Goal: Task Accomplishment & Management: Manage account settings

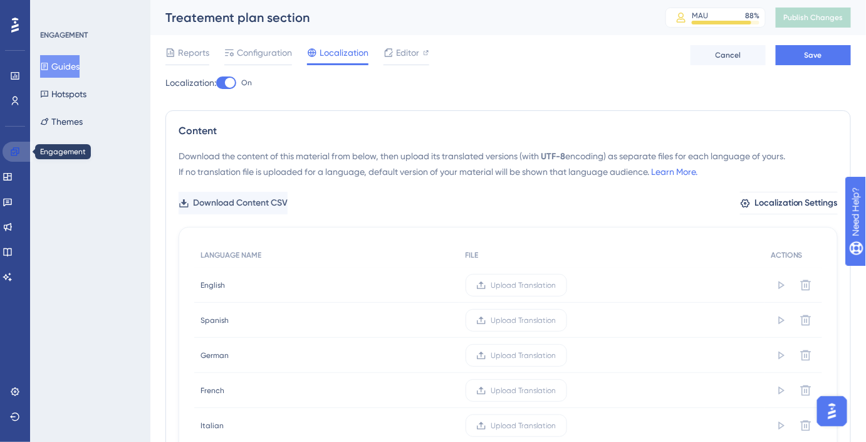
click at [14, 150] on icon at bounding box center [15, 151] width 8 height 8
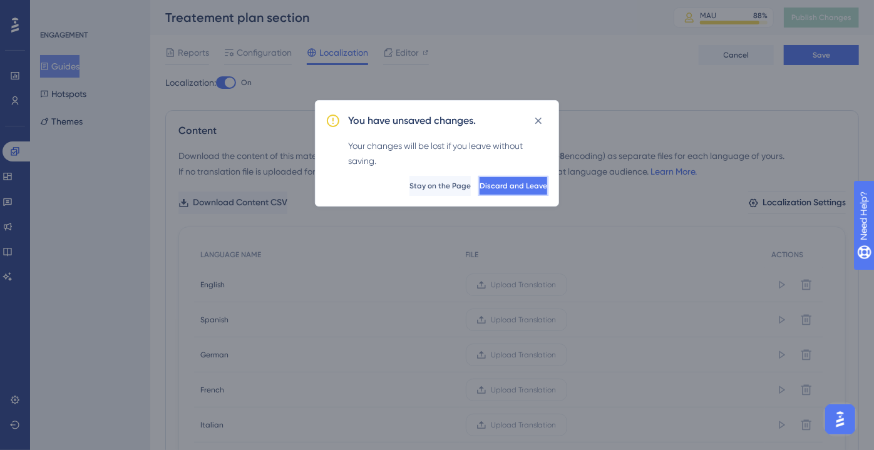
click at [526, 181] on span "Discard and Leave" at bounding box center [514, 186] width 68 height 10
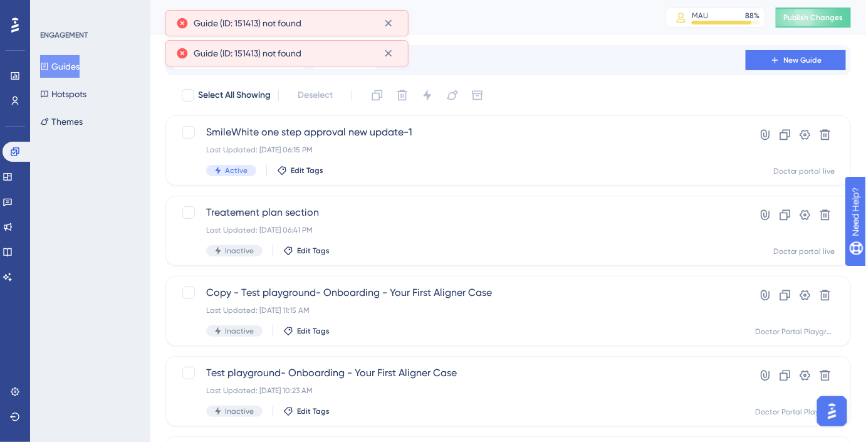
click at [73, 64] on button "Guides" at bounding box center [59, 66] width 39 height 23
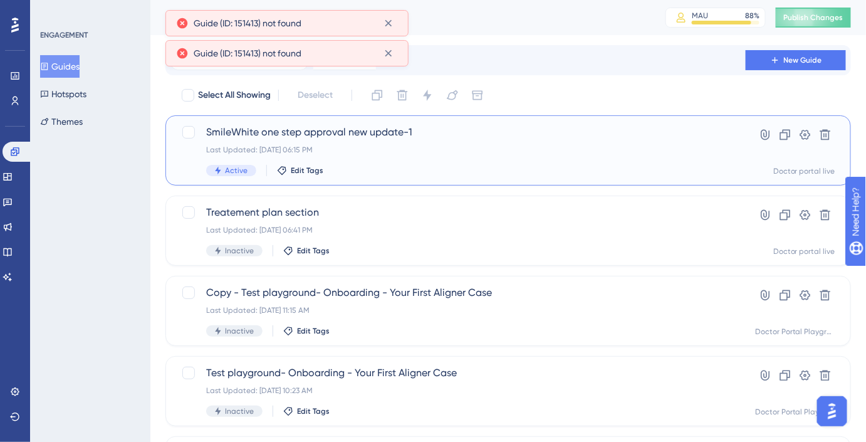
click at [288, 132] on span "SmileWhite one step approval new update-1" at bounding box center [458, 132] width 504 height 15
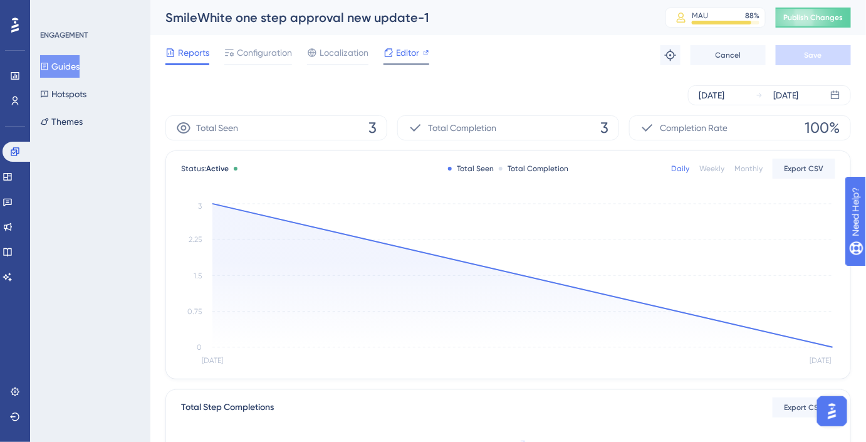
click at [419, 49] on div "Editor" at bounding box center [406, 52] width 46 height 15
click at [345, 54] on span "Localization" at bounding box center [343, 52] width 49 height 15
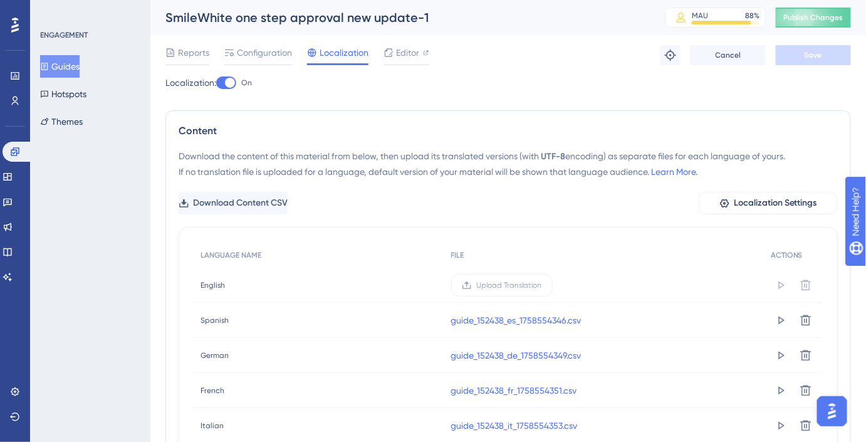
click at [230, 84] on div at bounding box center [230, 83] width 10 height 10
click at [216, 83] on input "On" at bounding box center [215, 83] width 1 height 1
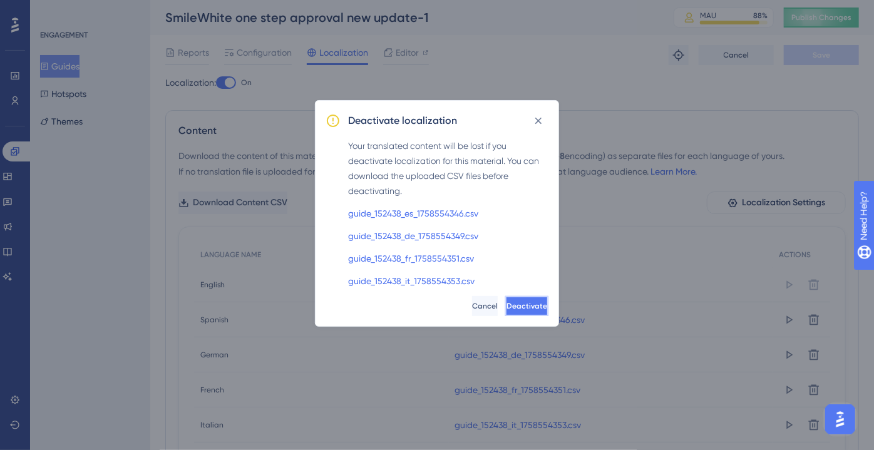
click at [506, 297] on button "Deactivate" at bounding box center [527, 306] width 43 height 20
checkbox input "false"
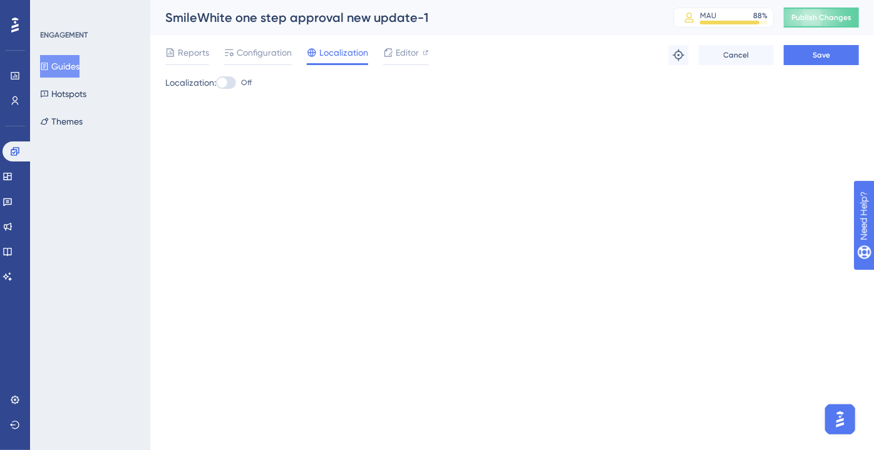
click at [832, 44] on div "Reports Configuration Localization Editor Troubleshoot Cancel Save" at bounding box center [512, 55] width 694 height 40
click at [832, 60] on button "Save" at bounding box center [821, 55] width 75 height 20
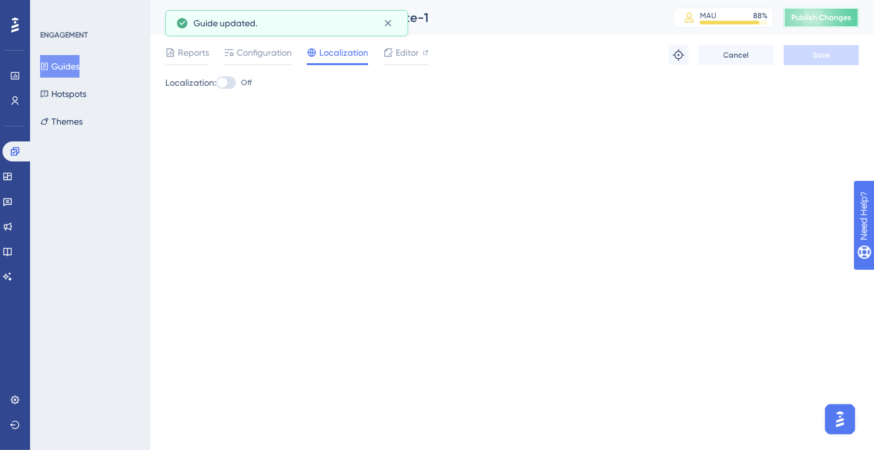
click at [793, 18] on span "Publish Changes" at bounding box center [822, 18] width 60 height 10
click at [384, 0] on div "Performance Users Engagement Widgets Feedback Product Updates Knowledge Base AI…" at bounding box center [437, 0] width 874 height 0
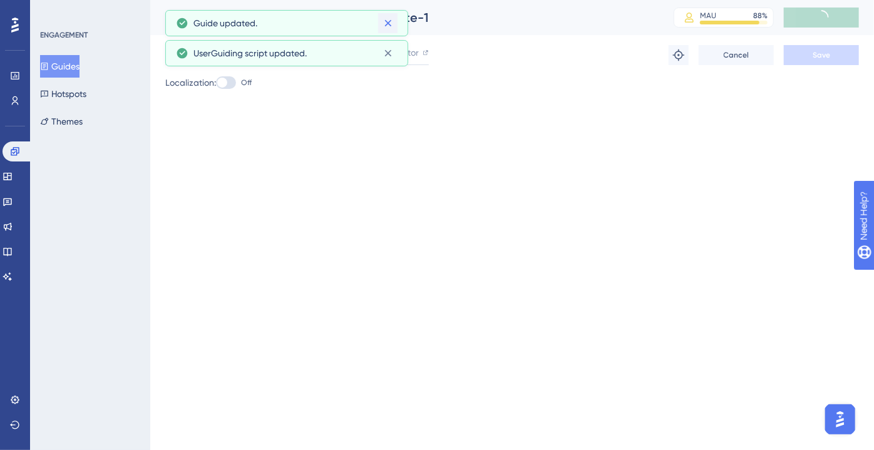
click at [390, 23] on icon at bounding box center [388, 23] width 13 height 13
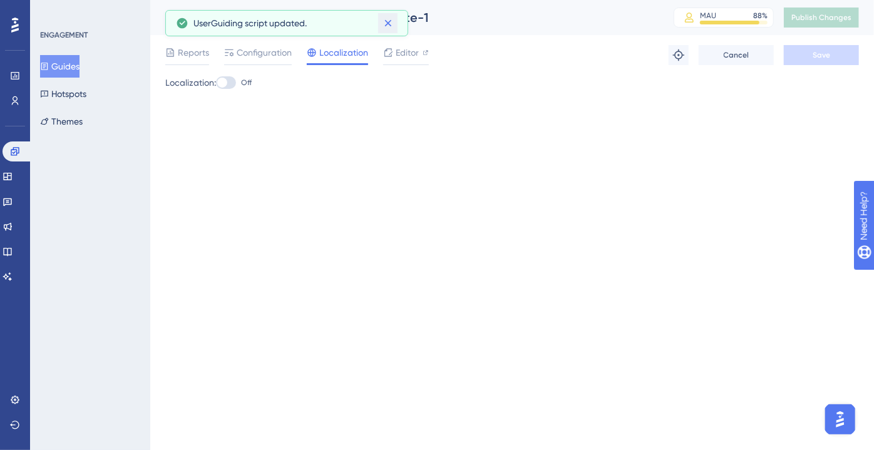
click at [390, 23] on icon at bounding box center [388, 23] width 13 height 13
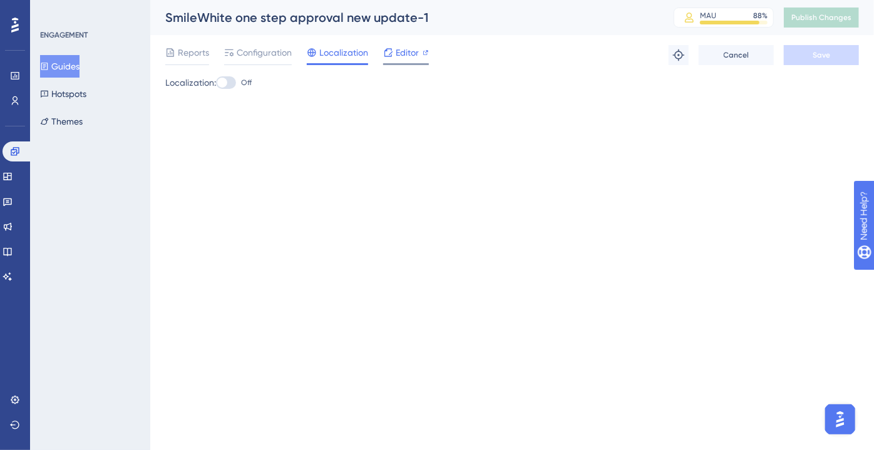
click at [399, 53] on span "Editor" at bounding box center [407, 52] width 23 height 15
click at [13, 197] on icon at bounding box center [8, 202] width 10 height 10
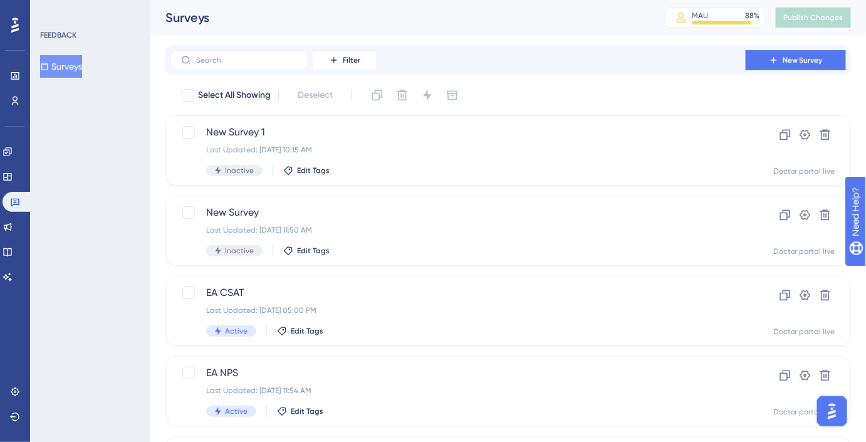
click at [11, 141] on div "Engagement Widgets Feedback Product Updates Knowledge Base AI Assistant" at bounding box center [15, 199] width 25 height 176
click at [11, 150] on icon at bounding box center [8, 152] width 10 height 10
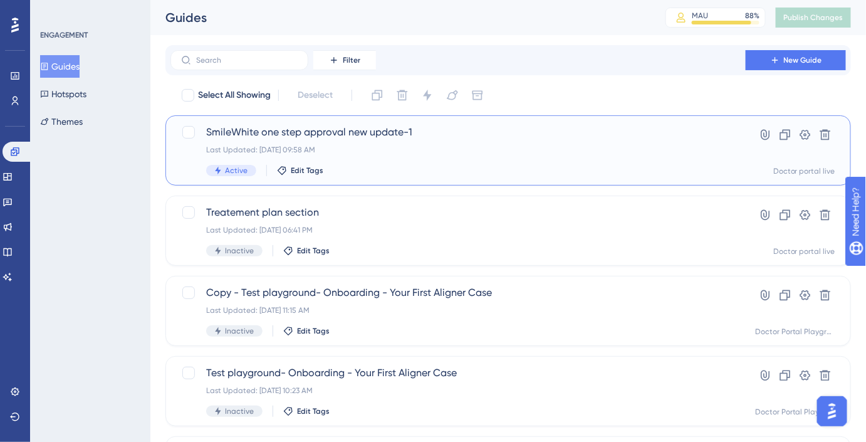
click at [314, 133] on span "SmileWhite one step approval new update-1" at bounding box center [458, 132] width 504 height 15
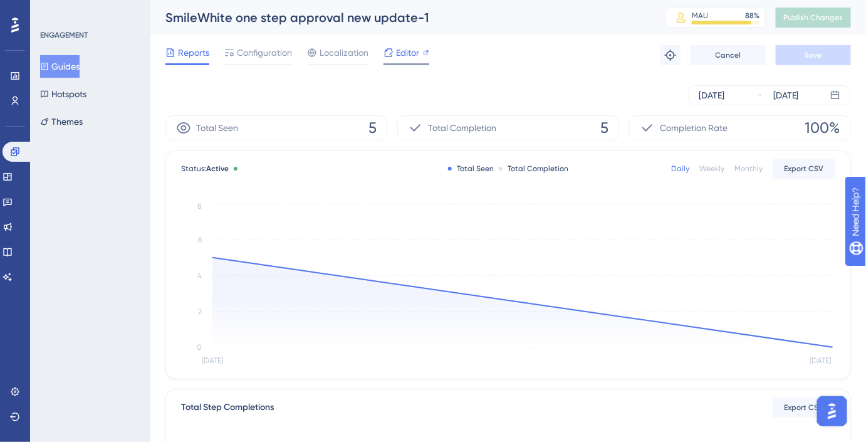
click at [408, 58] on span "Editor" at bounding box center [407, 52] width 23 height 15
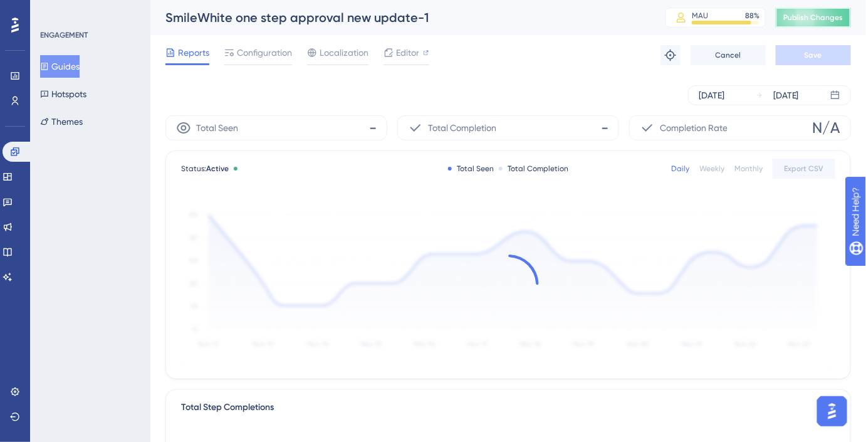
click at [805, 21] on span "Publish Changes" at bounding box center [813, 18] width 60 height 10
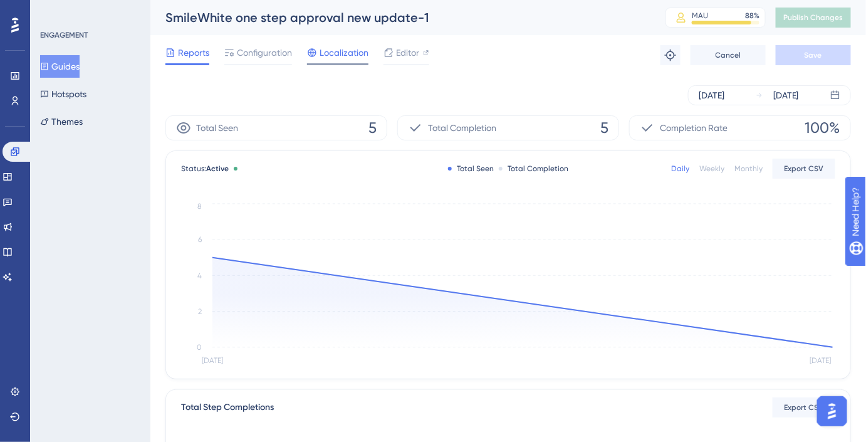
click at [345, 60] on div "Localization" at bounding box center [337, 55] width 61 height 20
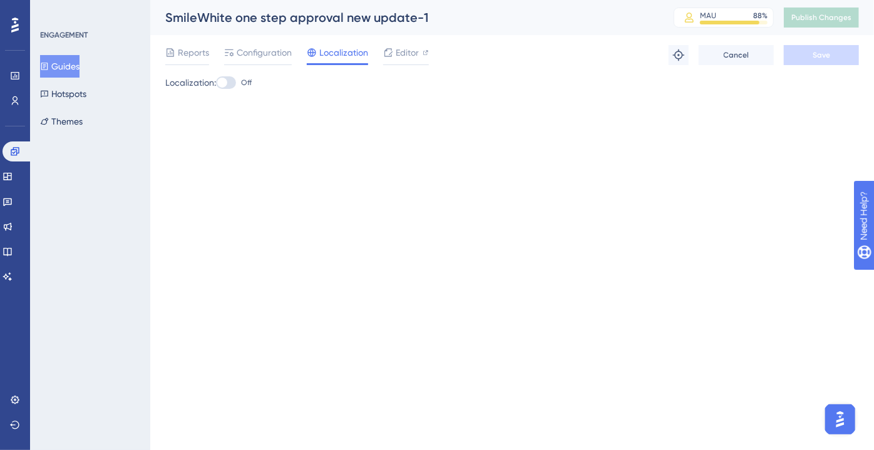
click at [236, 80] on div at bounding box center [226, 82] width 20 height 13
click at [216, 83] on input "Off" at bounding box center [215, 83] width 1 height 1
checkbox input "true"
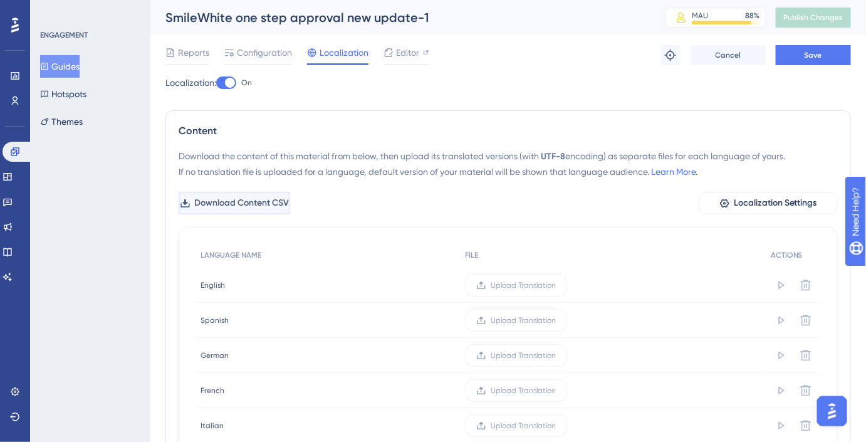
click at [267, 195] on span "Download Content CSV" at bounding box center [241, 202] width 95 height 15
click at [510, 319] on span "Upload Translation" at bounding box center [523, 320] width 65 height 10
click at [556, 320] on input "Upload Translation" at bounding box center [556, 320] width 0 height 0
click at [512, 355] on span "Upload Translation" at bounding box center [511, 355] width 65 height 10
click at [544, 355] on input "Upload Translation" at bounding box center [544, 355] width 0 height 0
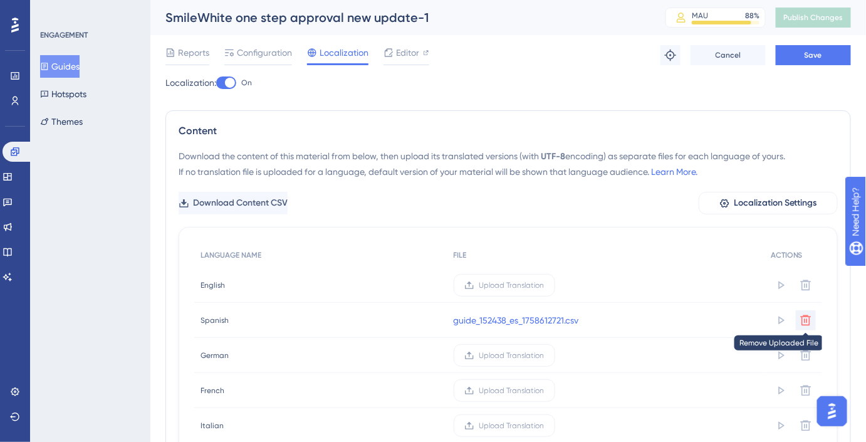
click at [807, 320] on icon at bounding box center [806, 319] width 11 height 11
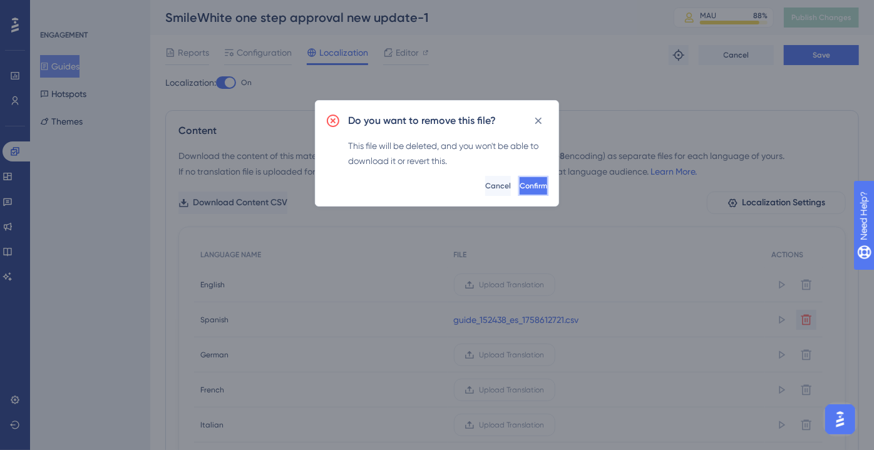
click at [521, 194] on button "Confirm" at bounding box center [534, 186] width 30 height 20
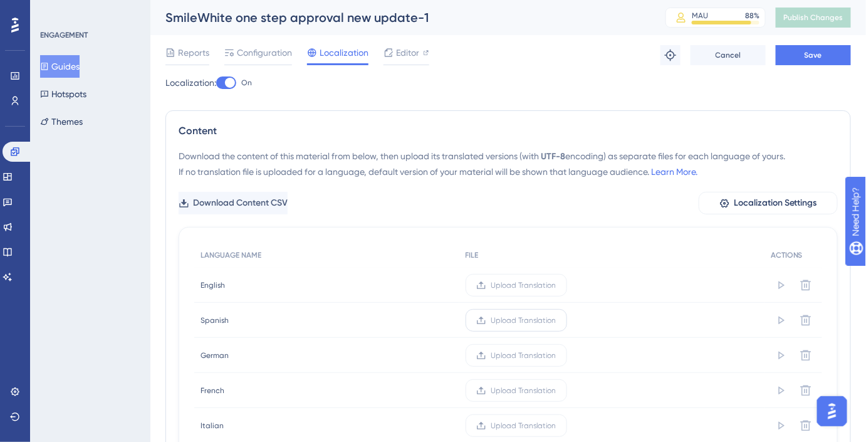
click at [507, 315] on span "Upload Translation" at bounding box center [523, 320] width 65 height 10
click at [556, 320] on input "Upload Translation" at bounding box center [556, 320] width 0 height 0
click at [510, 350] on span "Upload Translation" at bounding box center [510, 355] width 65 height 10
click at [543, 355] on input "Upload Translation" at bounding box center [543, 355] width 0 height 0
click at [493, 392] on span "Upload Translation" at bounding box center [510, 390] width 65 height 10
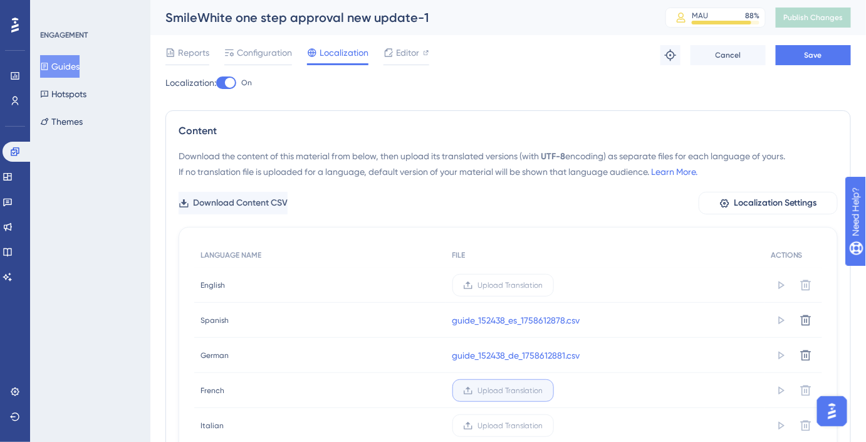
click at [543, 390] on input "Upload Translation" at bounding box center [543, 390] width 0 height 0
click at [494, 421] on span "Upload Translation" at bounding box center [510, 425] width 65 height 10
click at [543, 425] on input "Upload Translation" at bounding box center [543, 425] width 0 height 0
click at [806, 53] on span "Save" at bounding box center [813, 55] width 18 height 10
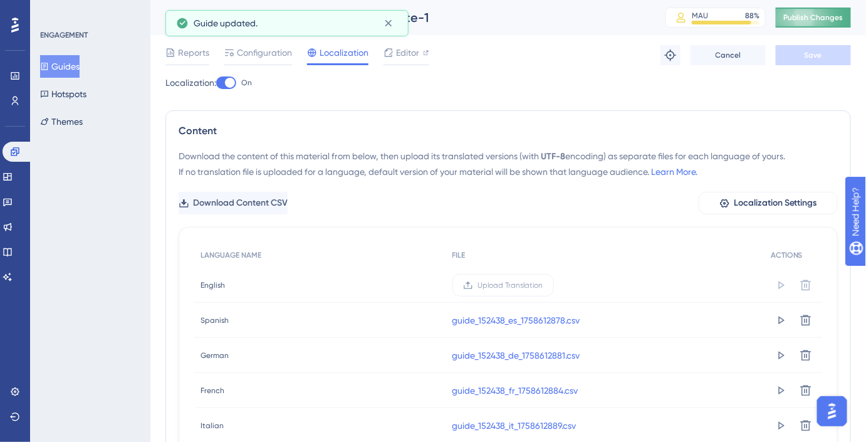
click at [811, 14] on span "Publish Changes" at bounding box center [813, 18] width 60 height 10
click at [73, 65] on button "Guides" at bounding box center [59, 66] width 39 height 23
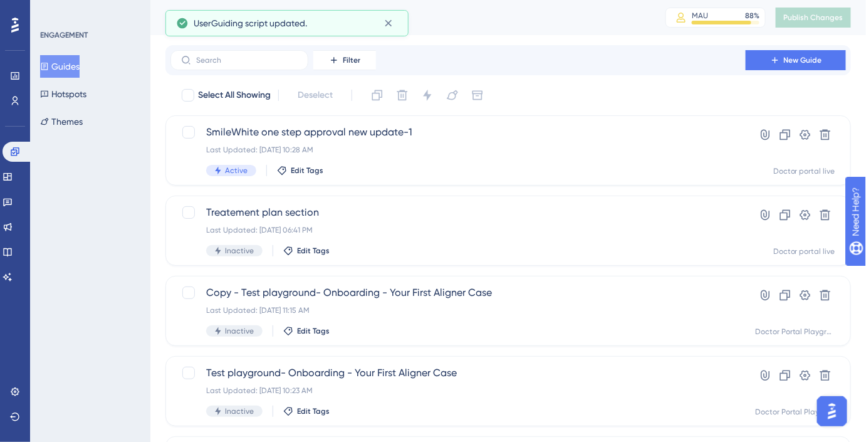
click at [10, 19] on div at bounding box center [15, 25] width 20 height 20
click at [17, 88] on div "Performance Users" at bounding box center [15, 88] width 10 height 45
click at [15, 81] on link at bounding box center [15, 76] width 10 height 20
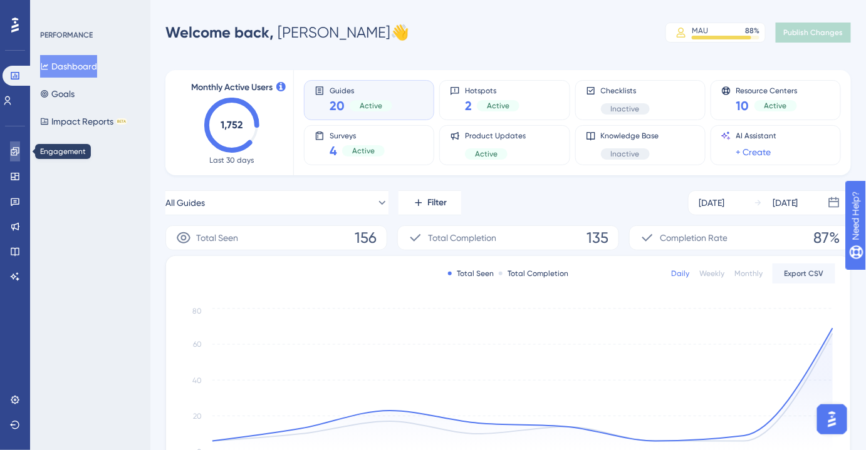
click at [20, 151] on link at bounding box center [15, 152] width 10 height 20
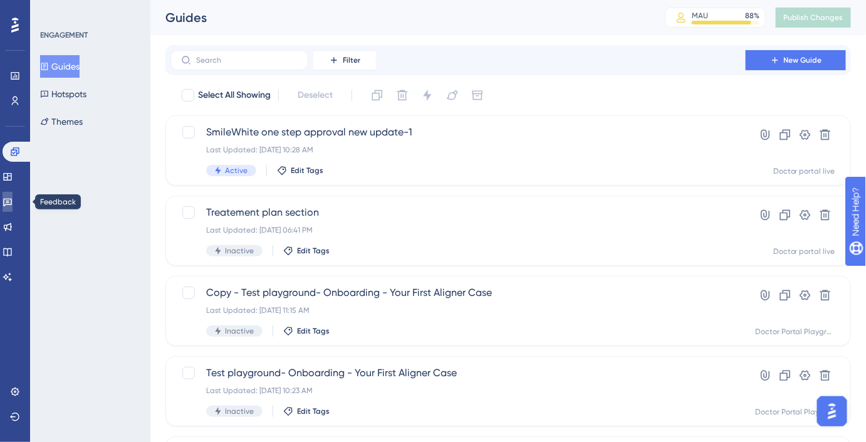
click at [13, 193] on link at bounding box center [8, 202] width 10 height 20
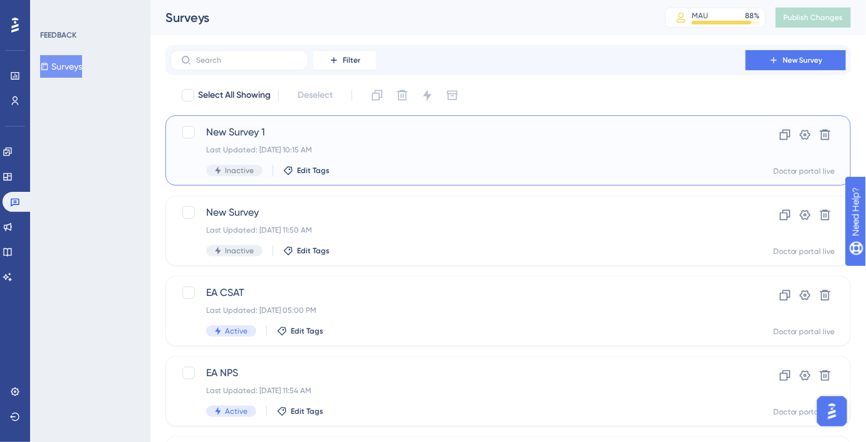
click at [276, 139] on span "New Survey 1" at bounding box center [458, 132] width 504 height 15
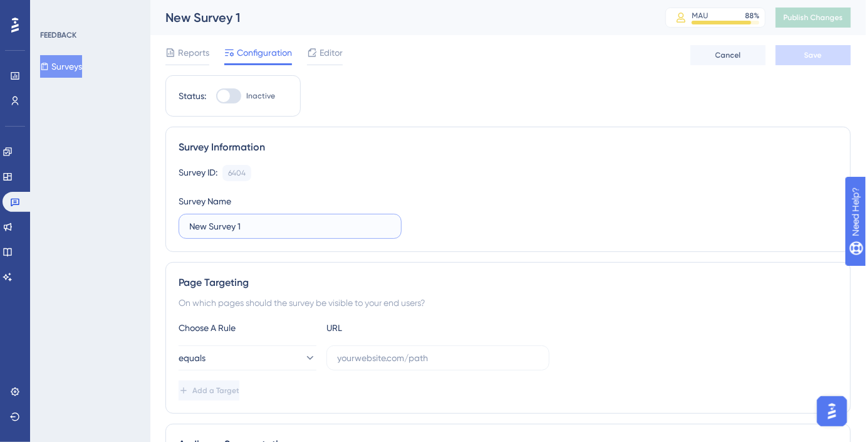
click at [209, 226] on input "New Survey 1" at bounding box center [290, 226] width 202 height 14
click at [266, 225] on input "New EO Survey 1" at bounding box center [290, 226] width 202 height 14
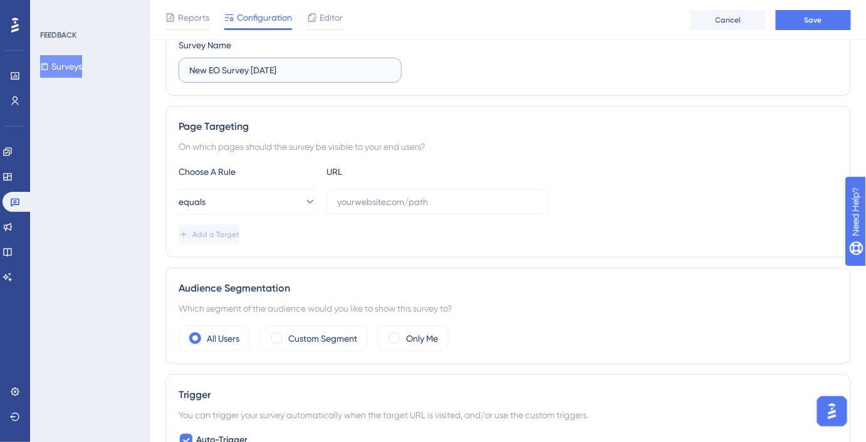
scroll to position [162, 0]
type input "New EO Survey [DATE]"
click at [291, 203] on button "equals" at bounding box center [248, 201] width 138 height 25
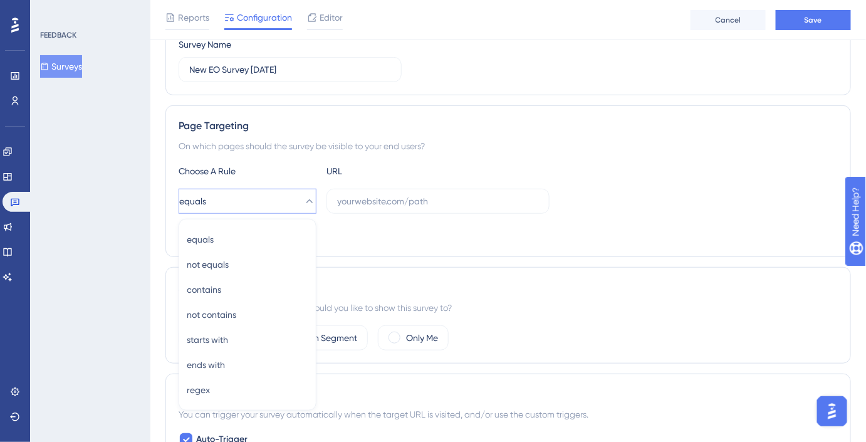
scroll to position [254, 0]
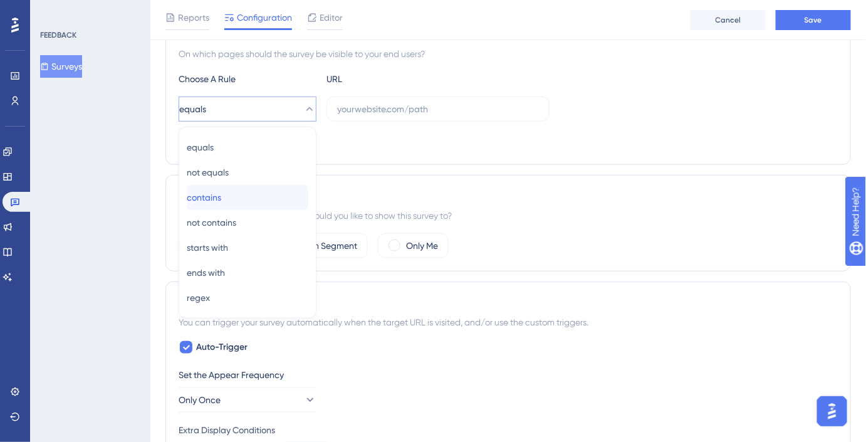
click at [252, 204] on div "contains contains" at bounding box center [248, 197] width 122 height 25
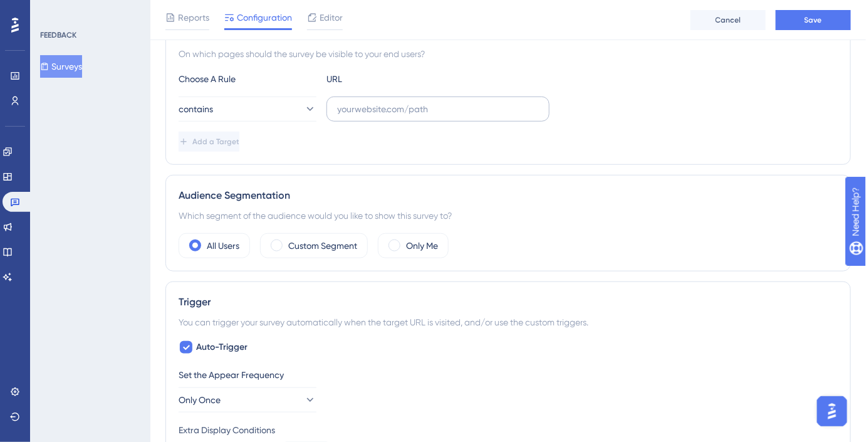
click at [385, 115] on label at bounding box center [437, 108] width 223 height 25
click at [385, 115] on input "text" at bounding box center [438, 109] width 202 height 14
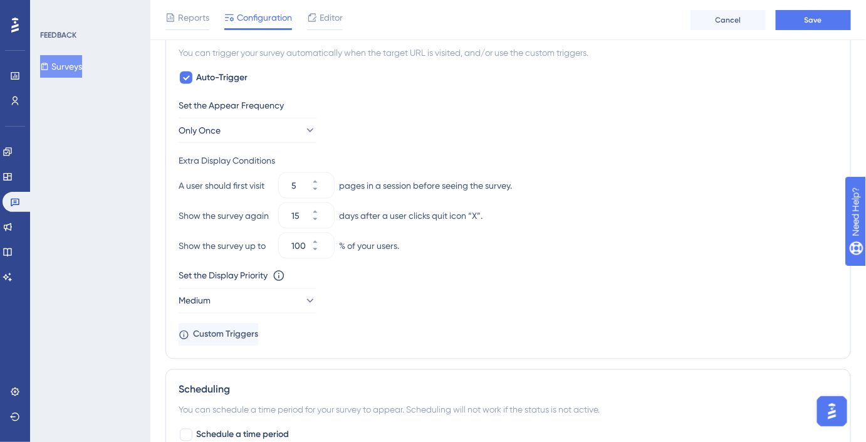
scroll to position [524, 0]
type input "cases"
click at [292, 128] on button "Only Once" at bounding box center [248, 129] width 138 height 25
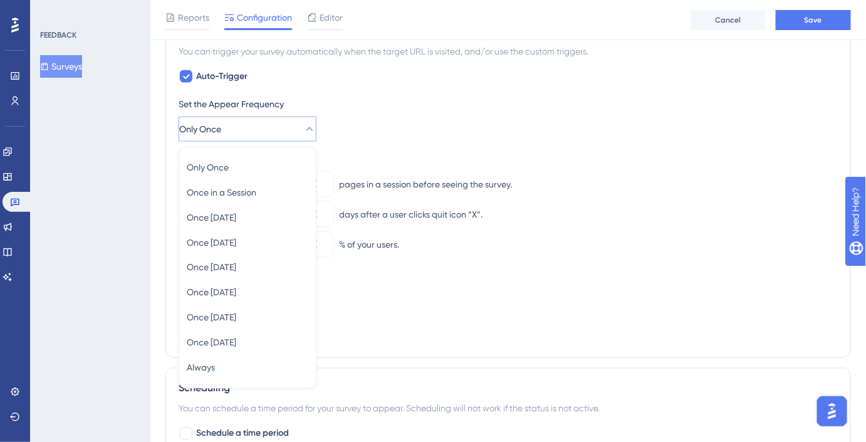
scroll to position [568, 0]
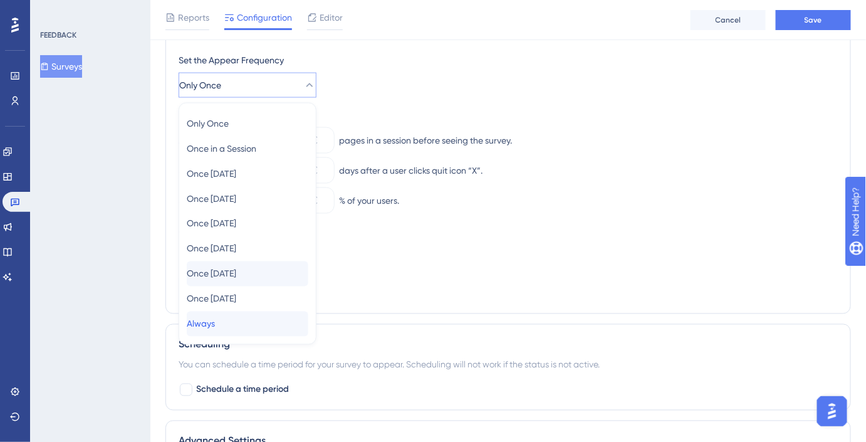
drag, startPoint x: 267, startPoint y: 320, endPoint x: 267, endPoint y: 273, distance: 47.0
click at [267, 273] on div "Only Once Only Once Once in a Session Once in a Session Once [DATE] Once [DATE]…" at bounding box center [248, 224] width 122 height 226
click at [267, 273] on div "Once [DATE] Once [DATE]" at bounding box center [248, 273] width 122 height 25
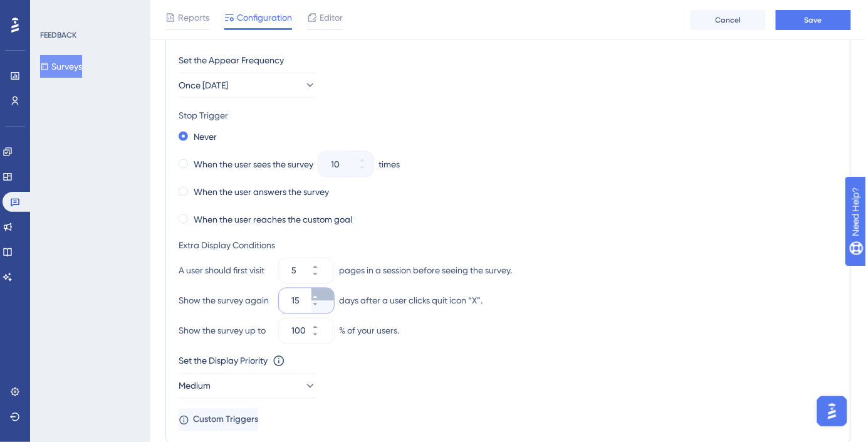
click at [317, 295] on button "15" at bounding box center [322, 294] width 23 height 13
click at [301, 302] on input "16" at bounding box center [300, 300] width 18 height 15
type input "60"
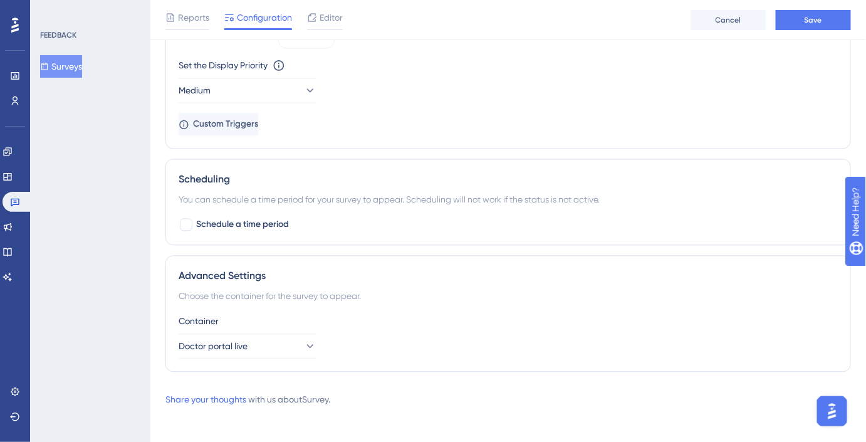
scroll to position [865, 0]
click at [255, 222] on span "Schedule a time period" at bounding box center [242, 222] width 93 height 15
checkbox input "true"
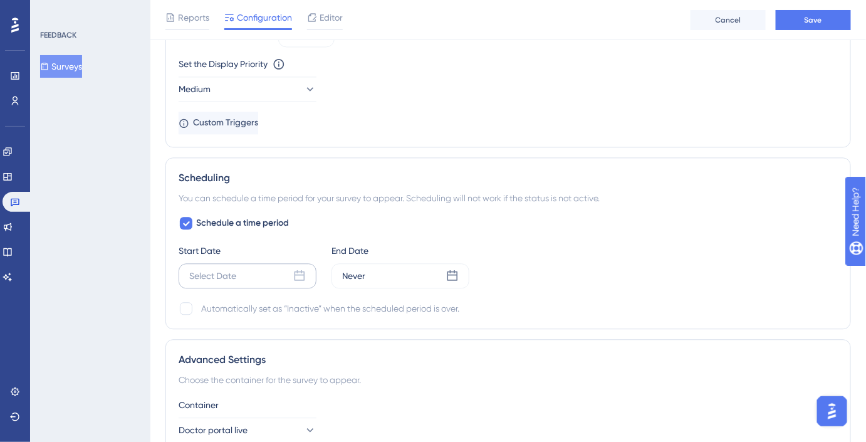
click at [259, 267] on div "Select Date" at bounding box center [248, 275] width 138 height 25
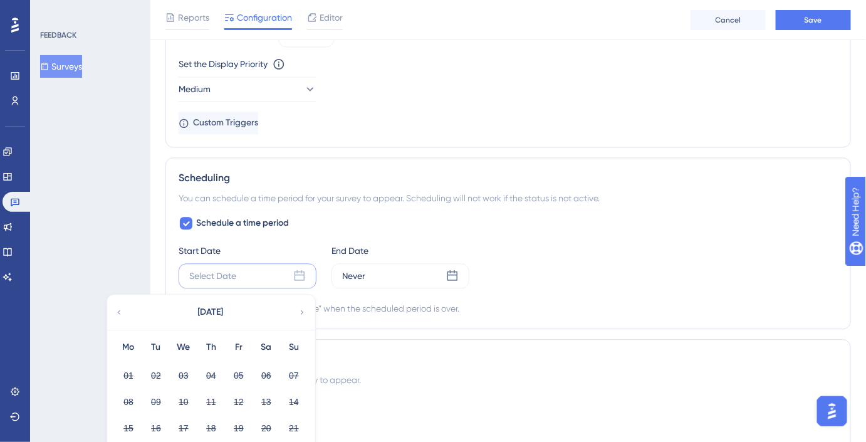
click at [303, 310] on icon at bounding box center [302, 311] width 9 height 11
click at [182, 370] on button "01" at bounding box center [183, 375] width 21 height 21
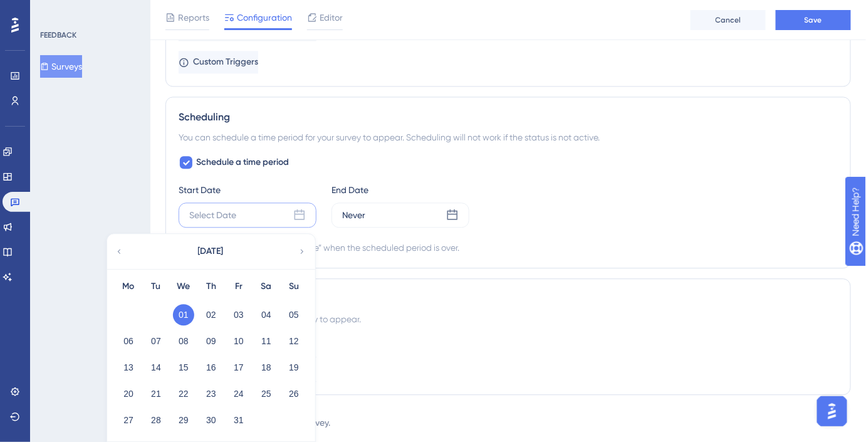
scroll to position [963, 0]
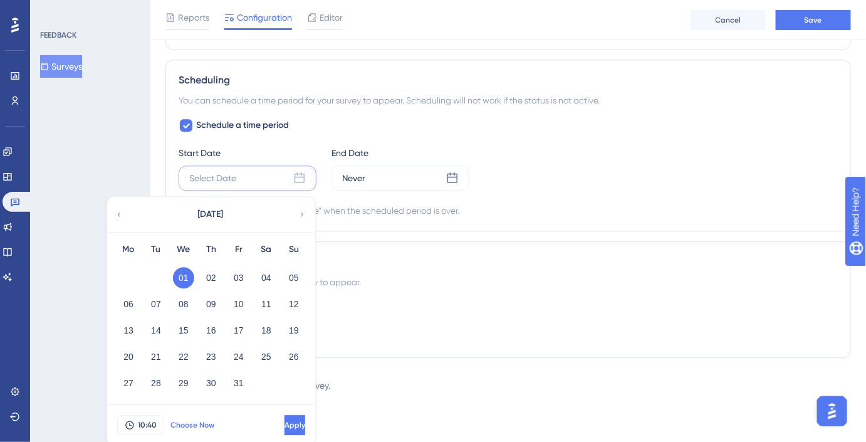
click at [179, 420] on span "Choose Now" at bounding box center [192, 425] width 44 height 10
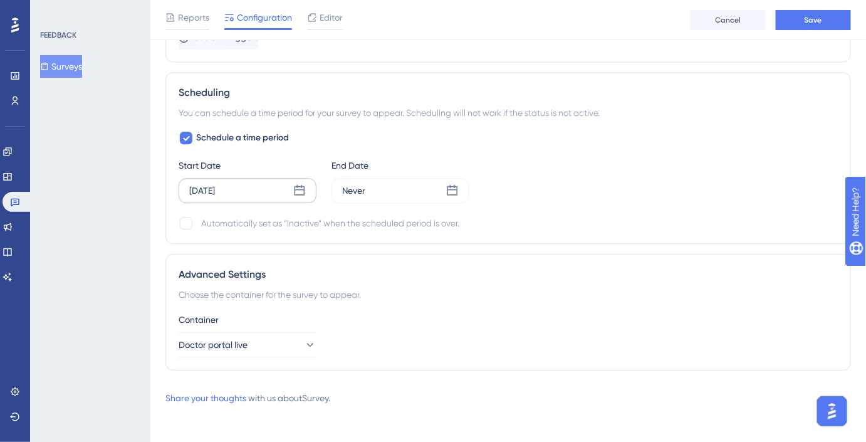
click at [301, 187] on icon at bounding box center [299, 190] width 13 height 13
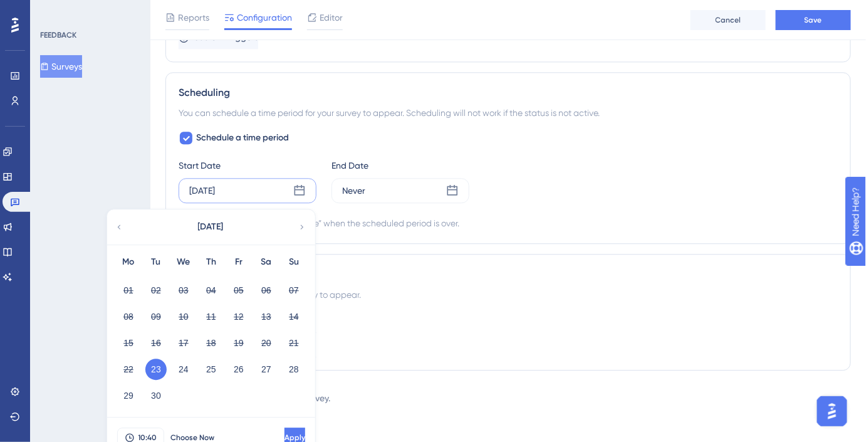
click at [301, 221] on icon at bounding box center [302, 226] width 9 height 11
click at [185, 287] on button "01" at bounding box center [183, 289] width 21 height 21
click at [138, 435] on button "10:40" at bounding box center [140, 437] width 47 height 20
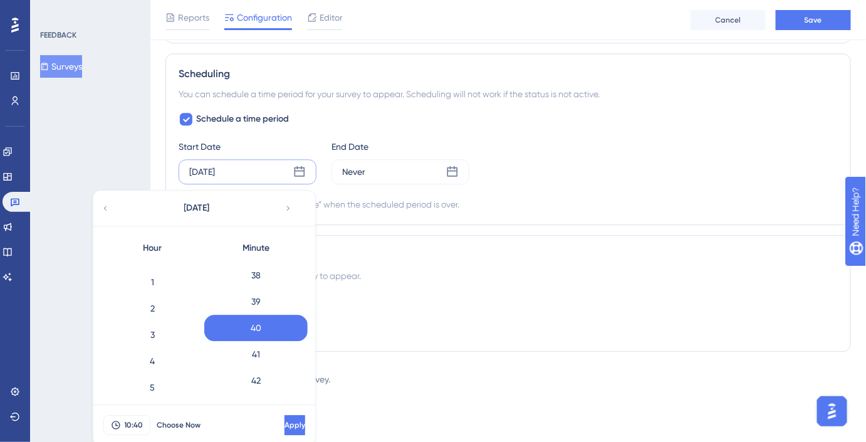
scroll to position [0, 0]
click at [158, 268] on div "0" at bounding box center [152, 274] width 103 height 26
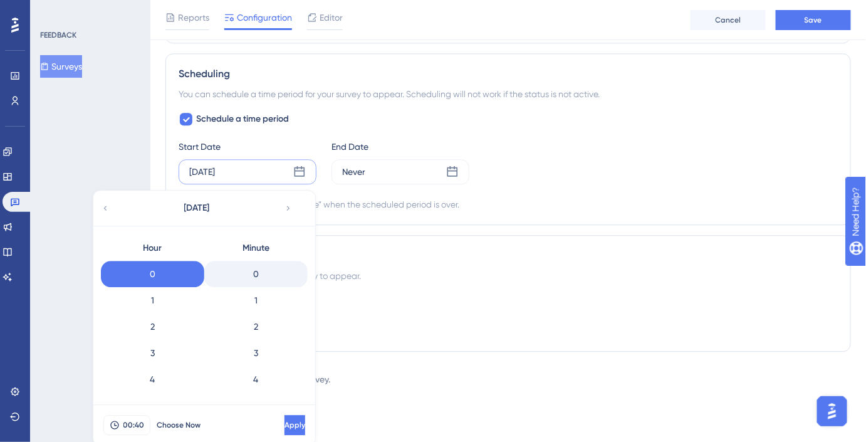
click at [278, 267] on div "0" at bounding box center [255, 274] width 103 height 26
click at [299, 427] on button "Apply" at bounding box center [293, 425] width 23 height 20
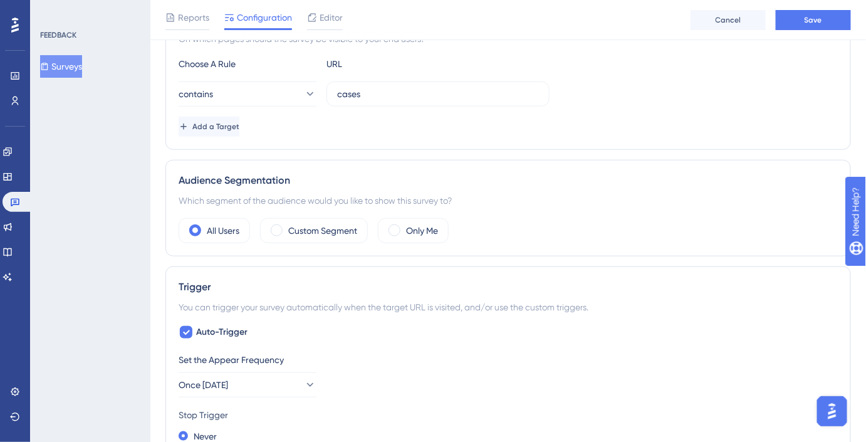
scroll to position [267, 0]
click at [324, 229] on label "Custom Segment" at bounding box center [322, 232] width 69 height 15
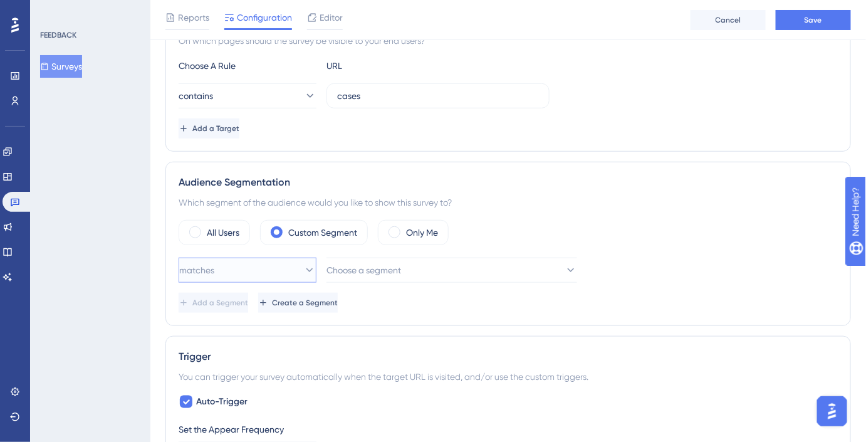
click at [234, 270] on button "matches" at bounding box center [248, 269] width 138 height 25
drag, startPoint x: 247, startPoint y: 333, endPoint x: 269, endPoint y: 312, distance: 29.7
click at [244, 333] on span "doesn't match" at bounding box center [215, 333] width 57 height 15
click at [388, 262] on span "Choose a segment" at bounding box center [364, 269] width 75 height 15
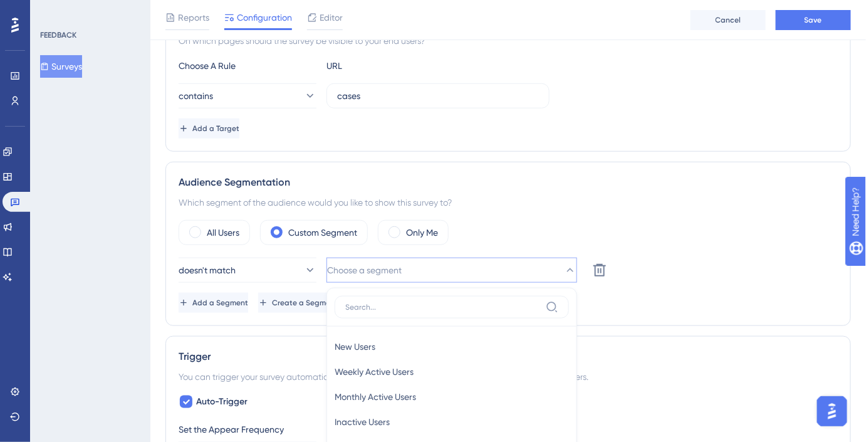
scroll to position [457, 0]
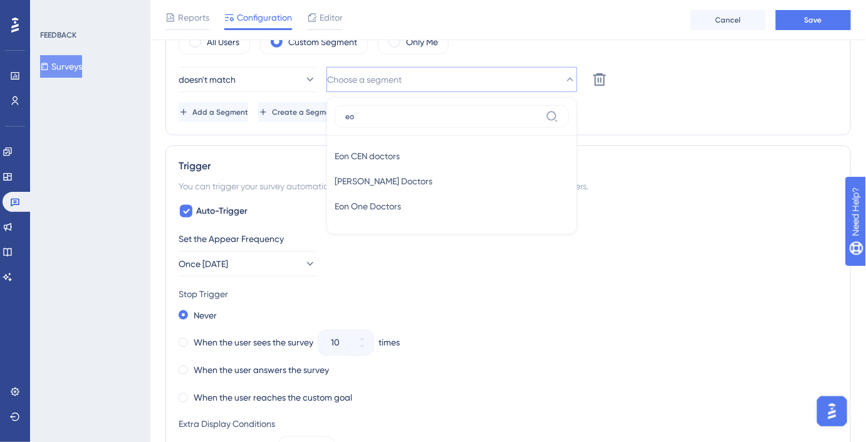
type input "e"
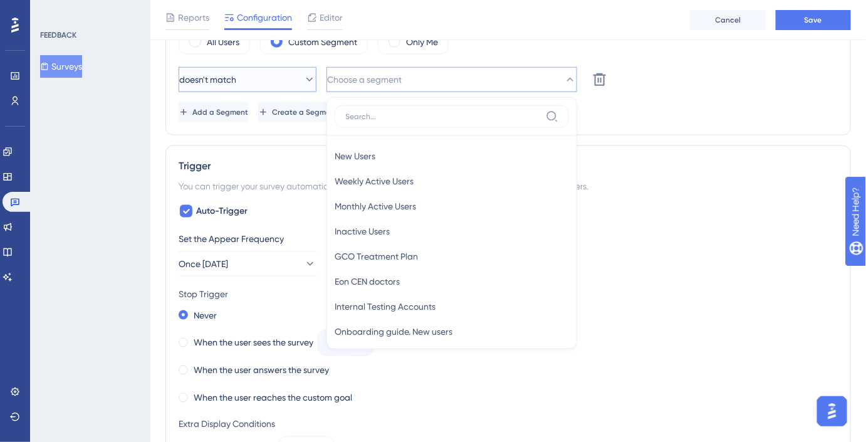
click at [291, 76] on button "doesn't match" at bounding box center [248, 79] width 138 height 25
click at [271, 117] on div "matches matches" at bounding box center [248, 117] width 122 height 25
click at [395, 78] on span "Choose a segment" at bounding box center [364, 79] width 75 height 15
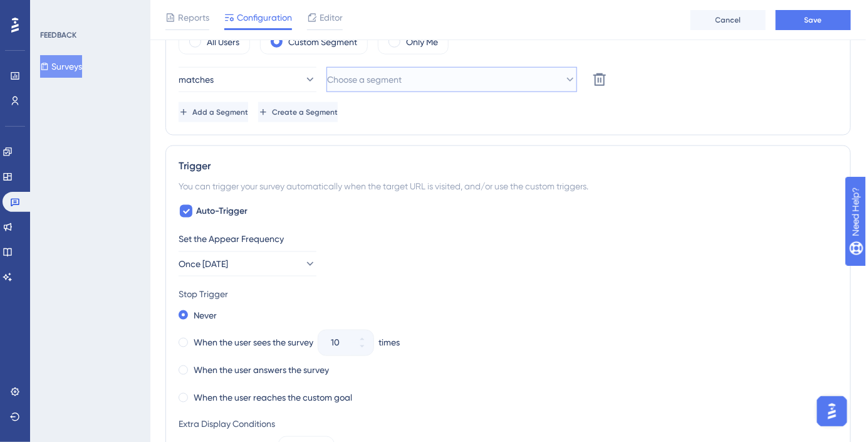
click at [397, 78] on span "Choose a segment" at bounding box center [364, 79] width 75 height 15
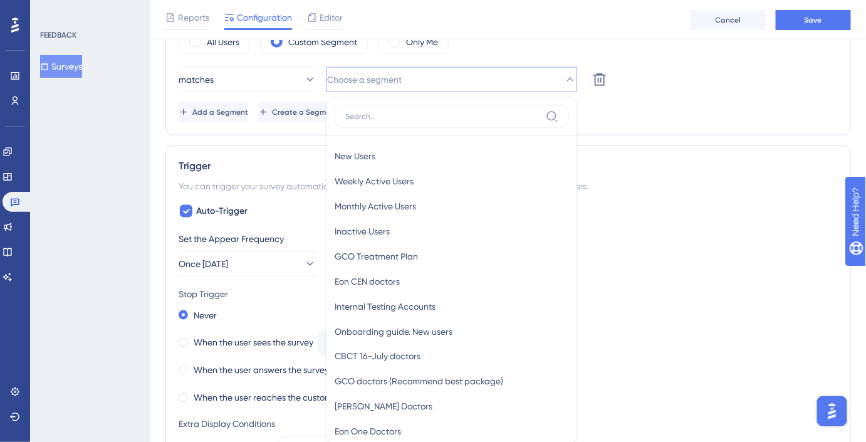
scroll to position [502, 0]
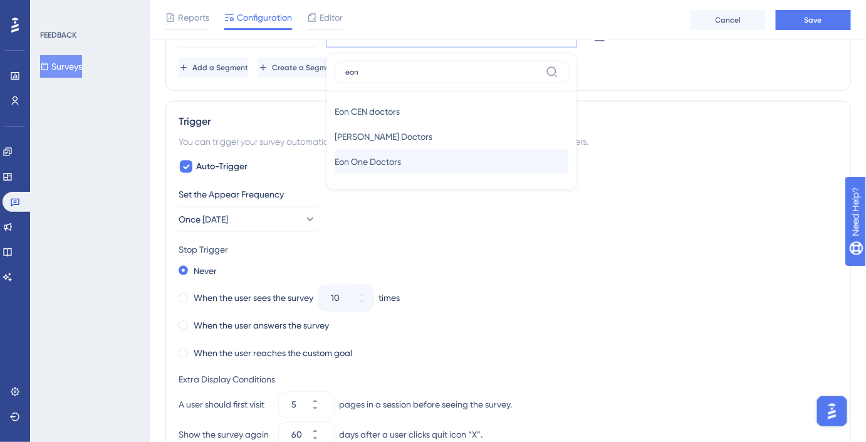
type input "eon"
click at [419, 158] on div "Eon One Doctors Eon One Doctors" at bounding box center [451, 161] width 234 height 25
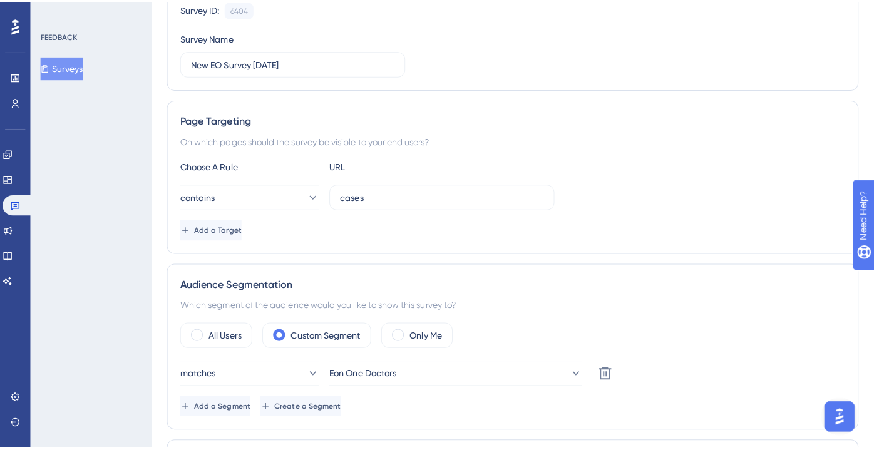
scroll to position [0, 0]
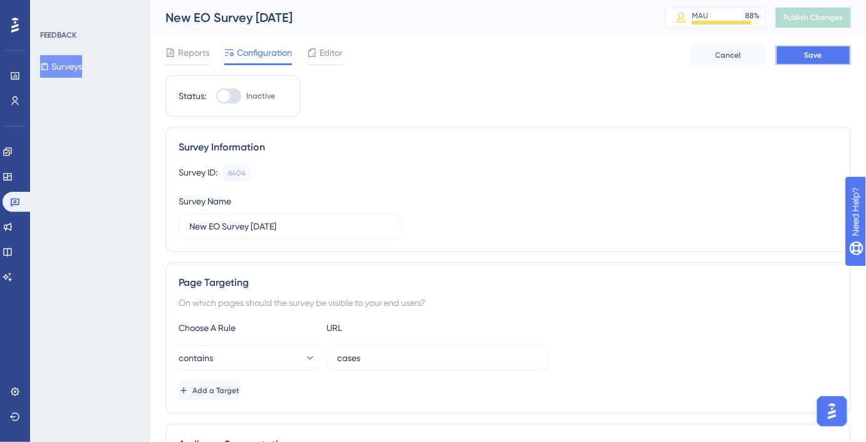
click at [783, 58] on button "Save" at bounding box center [812, 55] width 75 height 20
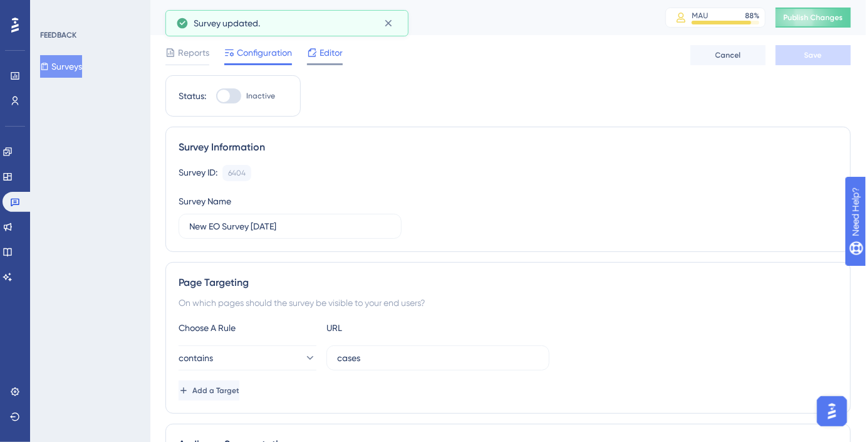
click at [327, 58] on span "Editor" at bounding box center [330, 52] width 23 height 15
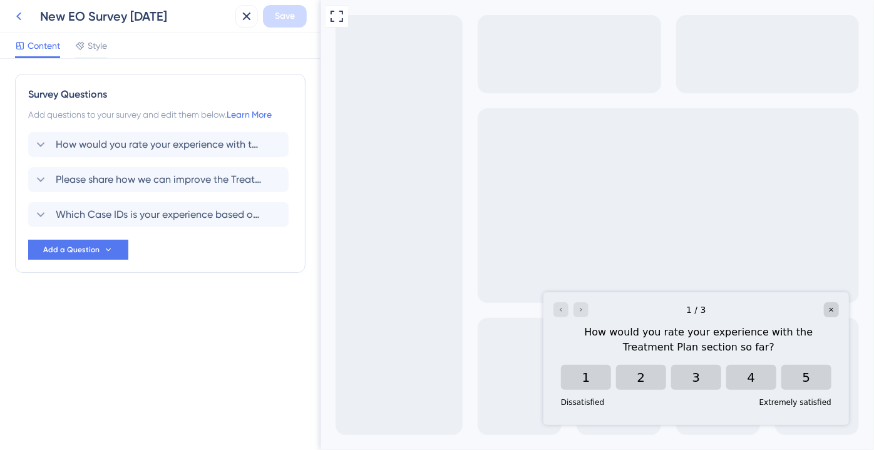
click at [23, 21] on icon at bounding box center [18, 16] width 15 height 15
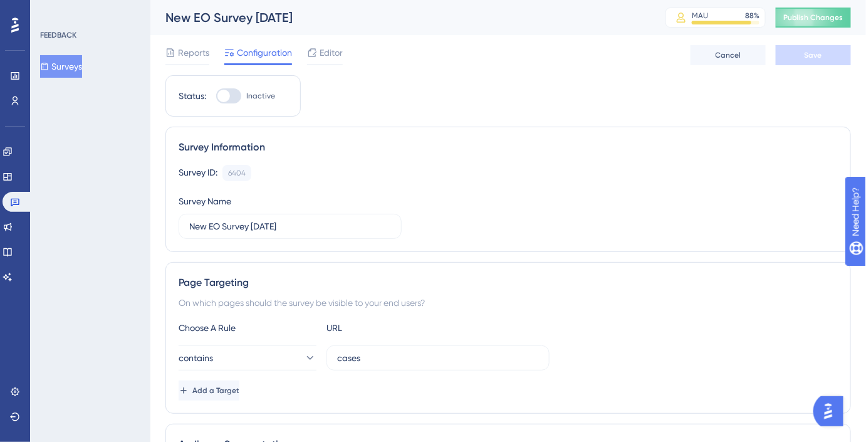
click at [68, 60] on button "Surveys" at bounding box center [61, 66] width 42 height 23
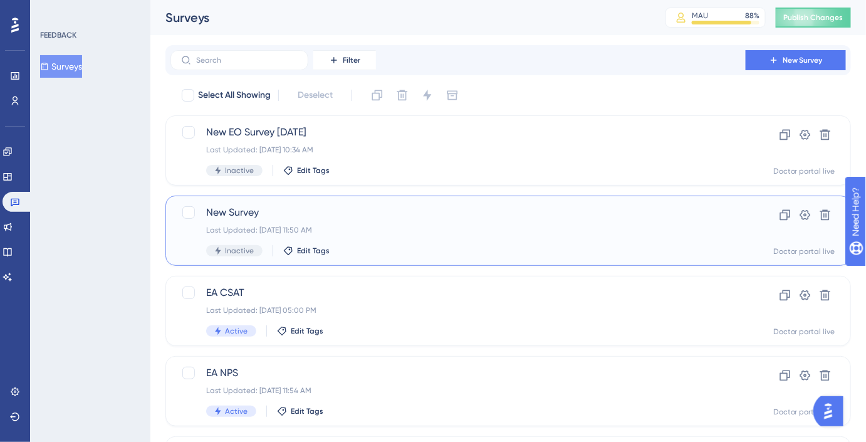
click at [283, 212] on span "New Survey" at bounding box center [458, 212] width 504 height 15
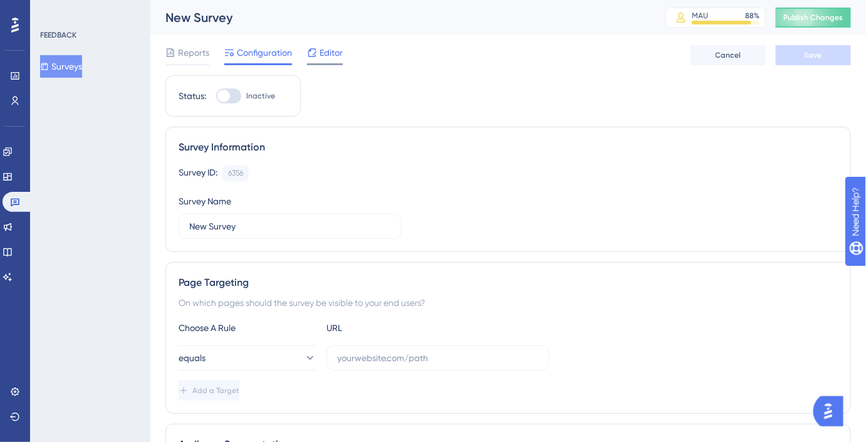
click at [312, 60] on div at bounding box center [312, 52] width 10 height 15
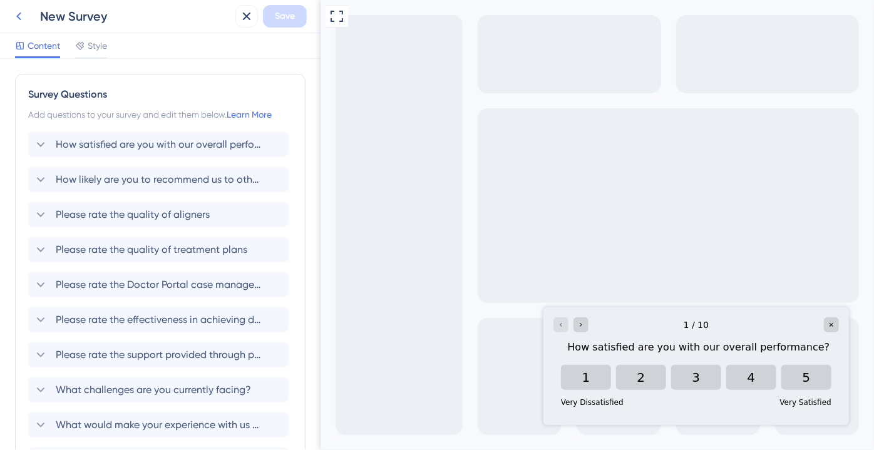
click at [21, 22] on icon at bounding box center [18, 16] width 15 height 15
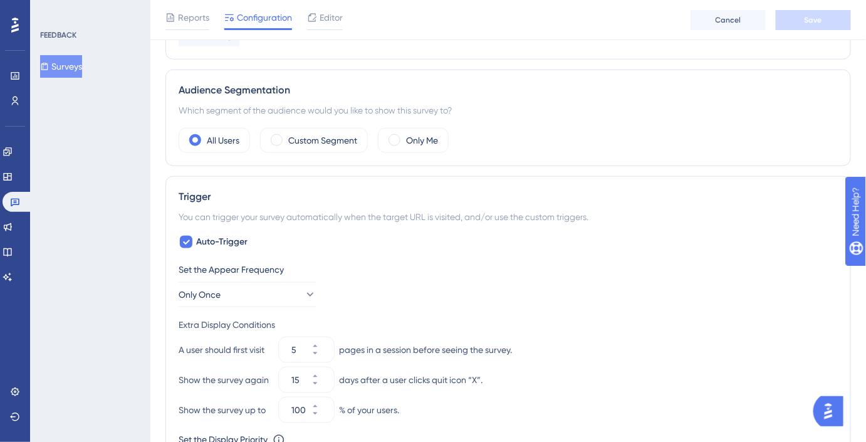
scroll to position [362, 0]
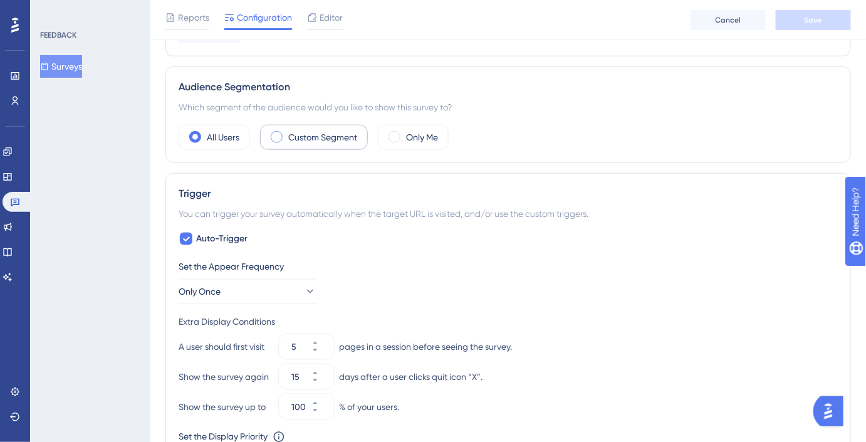
click at [318, 142] on div "Custom Segment" at bounding box center [314, 137] width 108 height 25
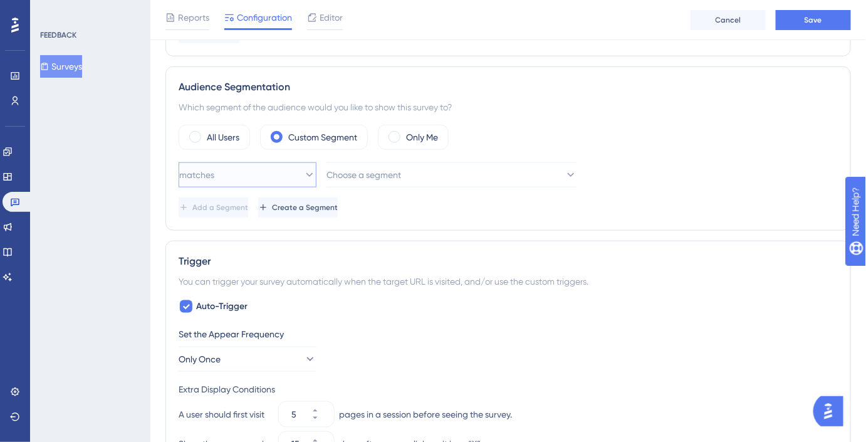
click at [269, 175] on button "matches" at bounding box center [248, 174] width 138 height 25
click at [266, 203] on div "matches matches" at bounding box center [248, 212] width 122 height 25
click at [372, 187] on div "matches Choose a segment Delete Add a Segment Create a Segment" at bounding box center [508, 189] width 659 height 55
click at [374, 182] on button "Choose a segment" at bounding box center [451, 174] width 251 height 25
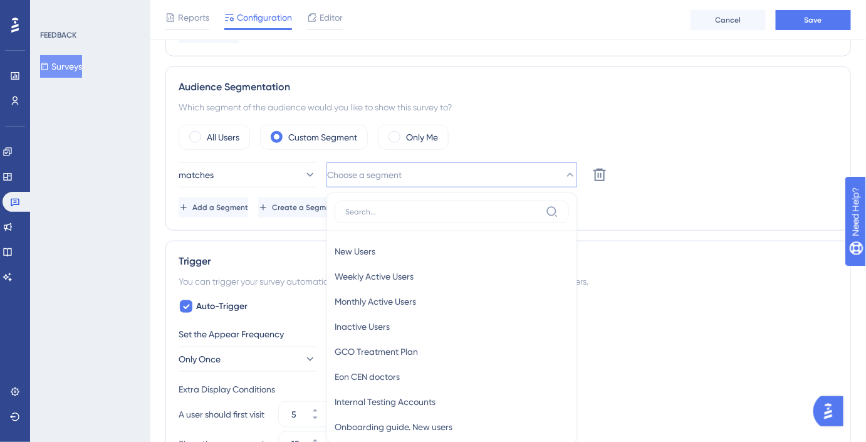
scroll to position [455, 0]
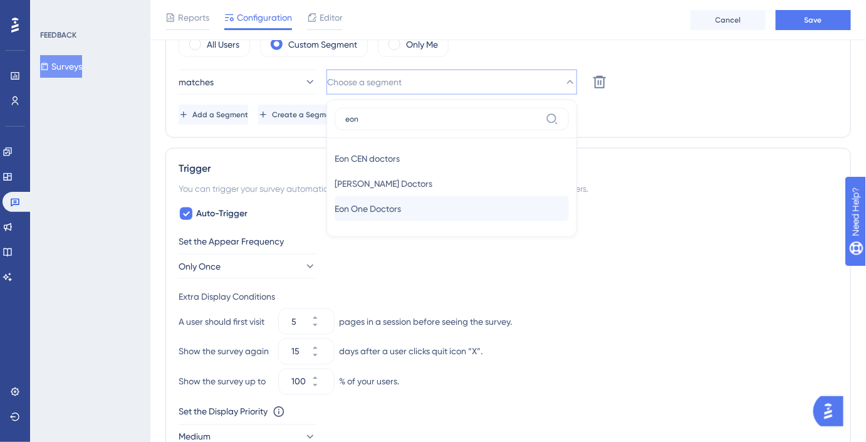
type input "eon"
click at [389, 197] on div "Eon One Doctors Eon One Doctors" at bounding box center [451, 208] width 234 height 25
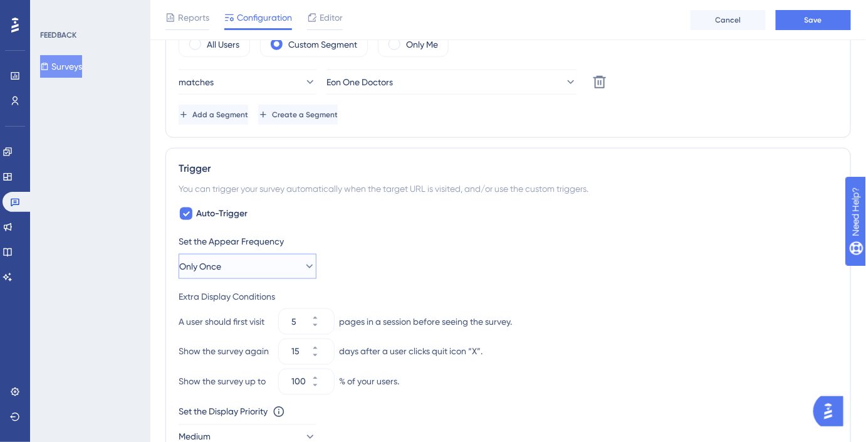
click at [288, 263] on button "Only Once" at bounding box center [248, 266] width 138 height 25
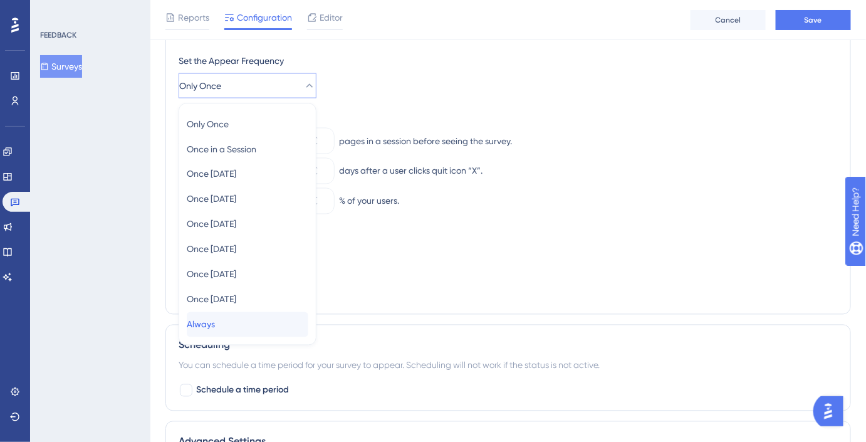
click at [236, 315] on div "Always Always" at bounding box center [248, 324] width 122 height 25
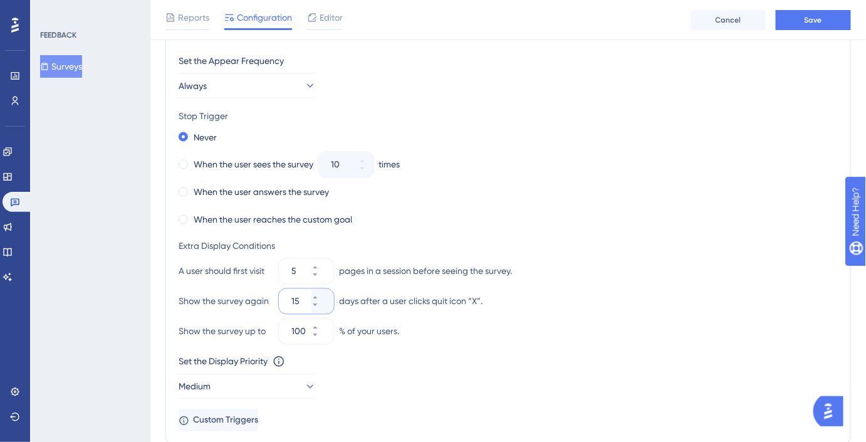
click at [299, 296] on input "15" at bounding box center [300, 301] width 18 height 15
click at [299, 296] on input "060" at bounding box center [300, 301] width 18 height 15
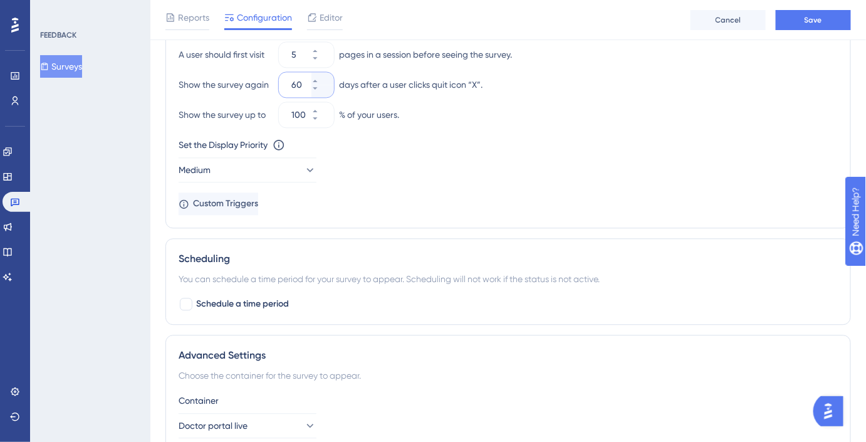
scroll to position [855, 0]
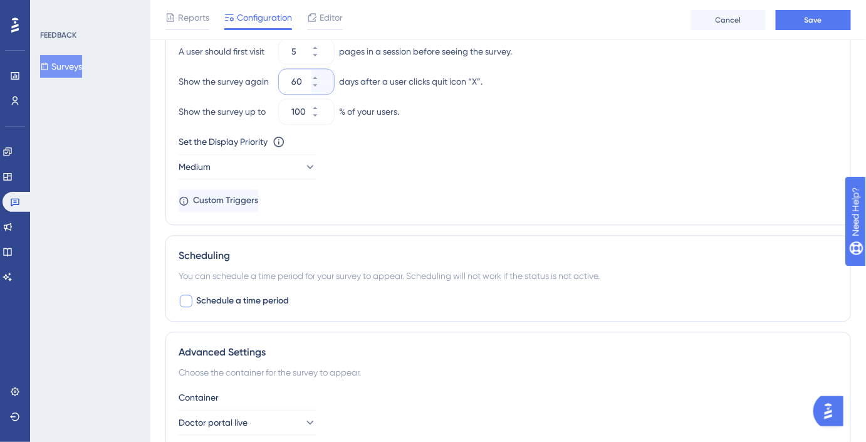
type input "60"
click at [252, 295] on span "Schedule a time period" at bounding box center [242, 300] width 93 height 15
checkbox input "true"
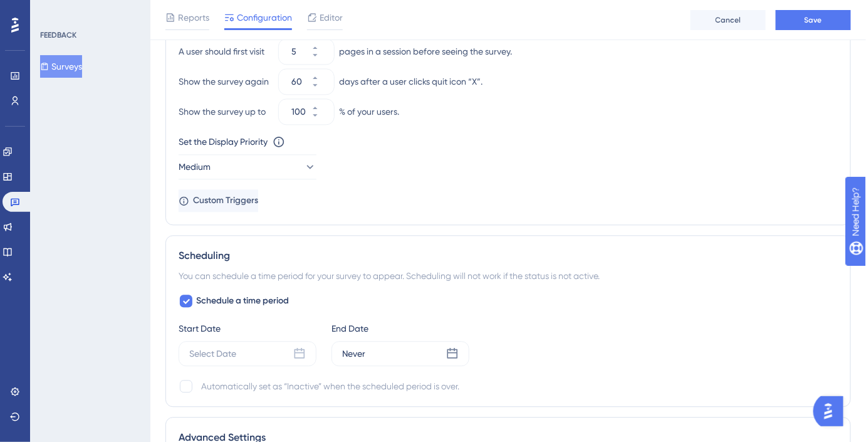
click at [234, 337] on div "Start Date Select Date" at bounding box center [248, 343] width 138 height 45
click at [293, 351] on icon at bounding box center [299, 353] width 13 height 13
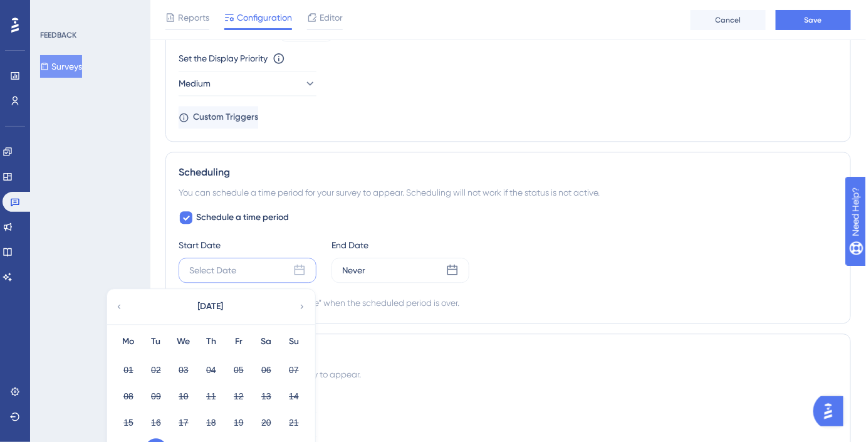
scroll to position [939, 0]
click at [299, 306] on icon at bounding box center [302, 305] width 9 height 11
click at [187, 365] on button "01" at bounding box center [183, 368] width 21 height 21
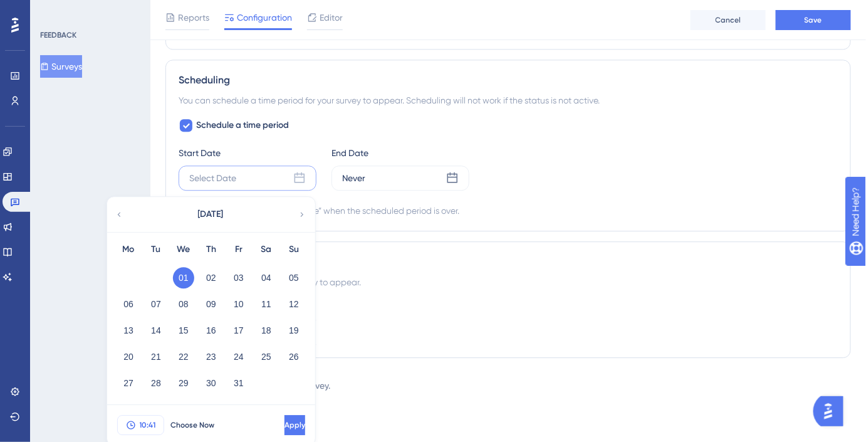
click at [145, 420] on span "10:41" at bounding box center [148, 425] width 16 height 10
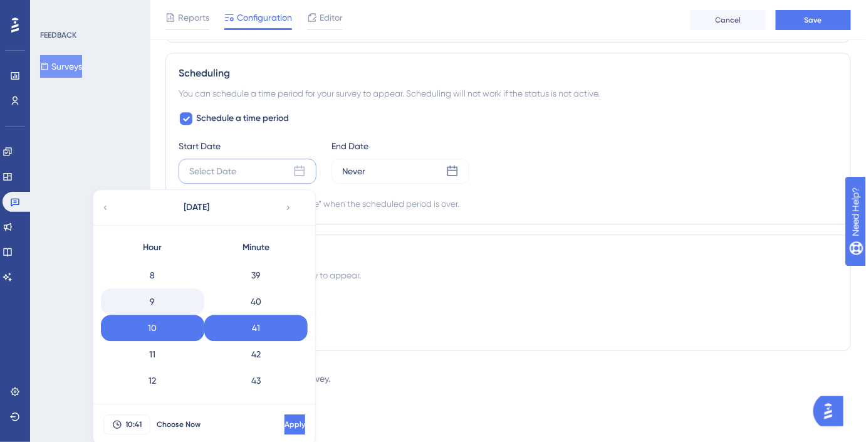
scroll to position [0, 0]
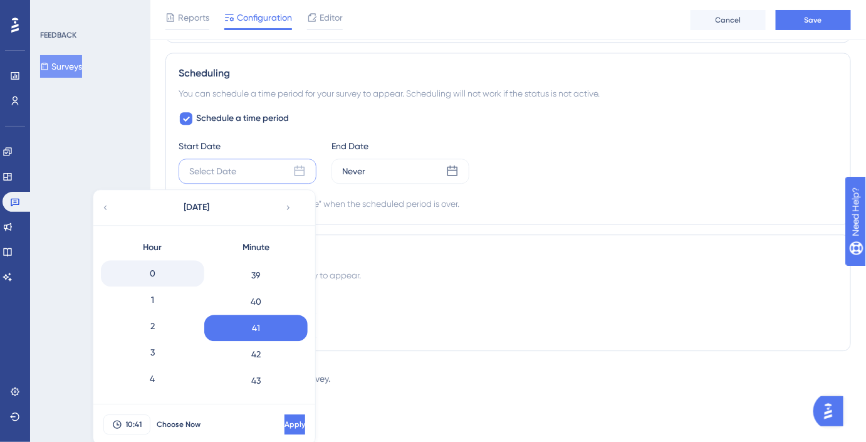
click at [160, 267] on div "0" at bounding box center [152, 273] width 103 height 26
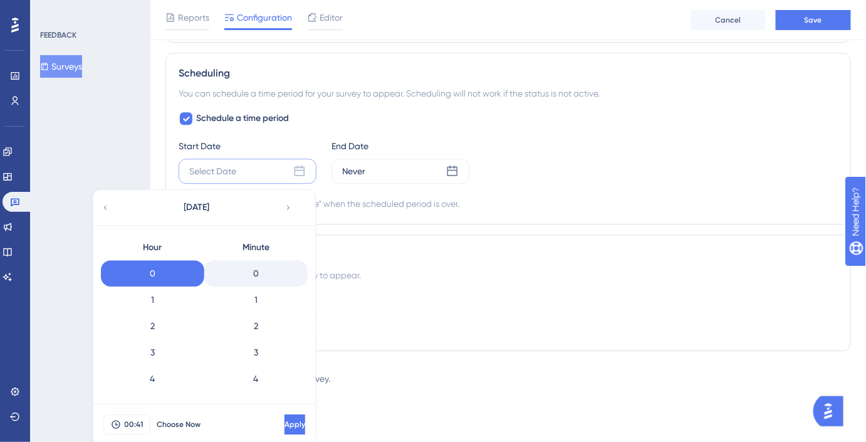
click at [267, 270] on div "0" at bounding box center [255, 273] width 103 height 26
click at [285, 421] on button "Apply" at bounding box center [294, 424] width 21 height 20
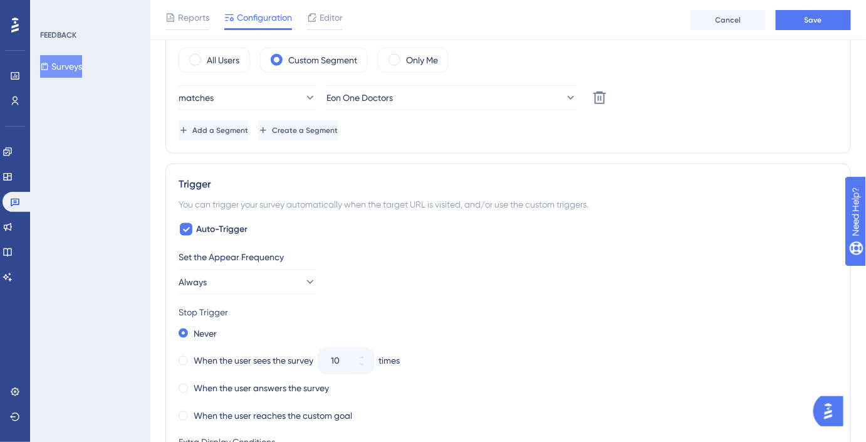
scroll to position [441, 0]
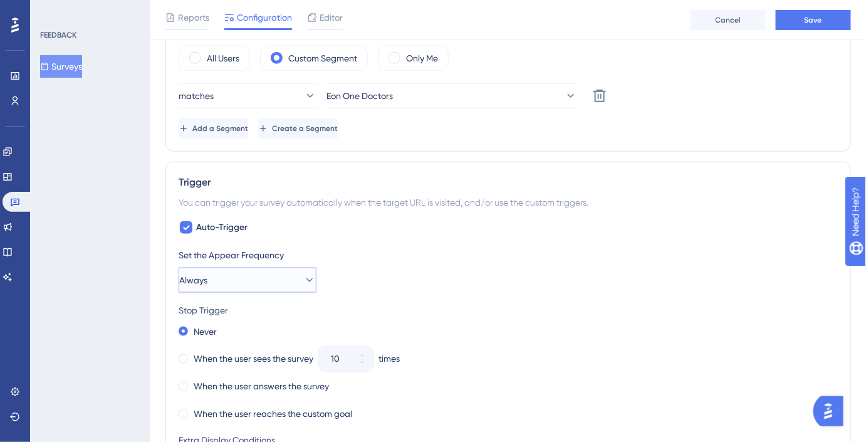
click at [298, 287] on button "Always" at bounding box center [248, 279] width 138 height 25
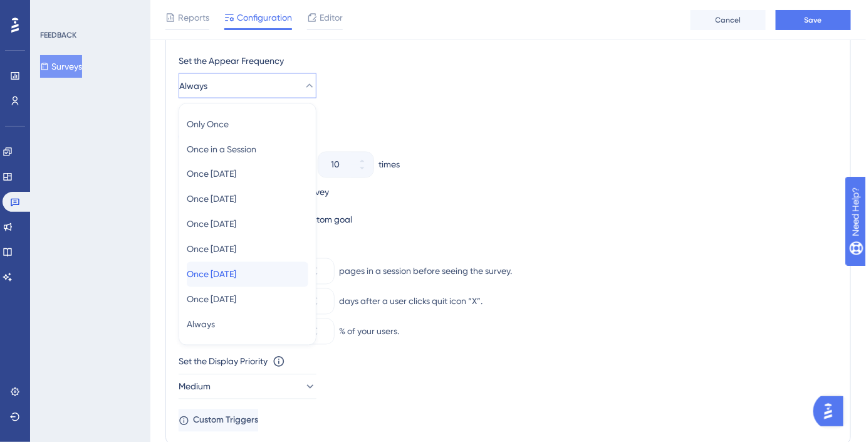
click at [236, 271] on span "Once [DATE]" at bounding box center [211, 274] width 49 height 15
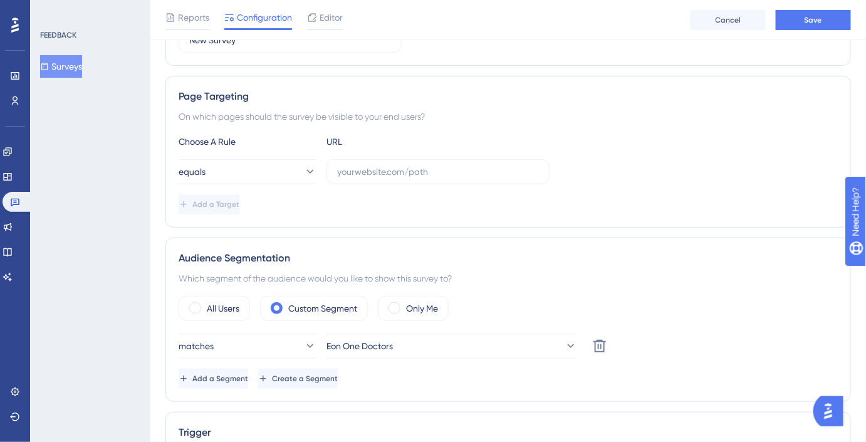
scroll to position [122, 0]
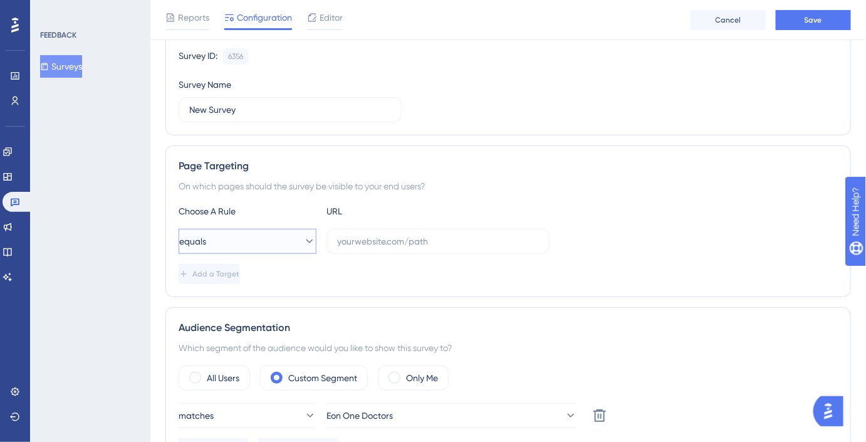
click at [290, 229] on button "equals" at bounding box center [248, 241] width 138 height 25
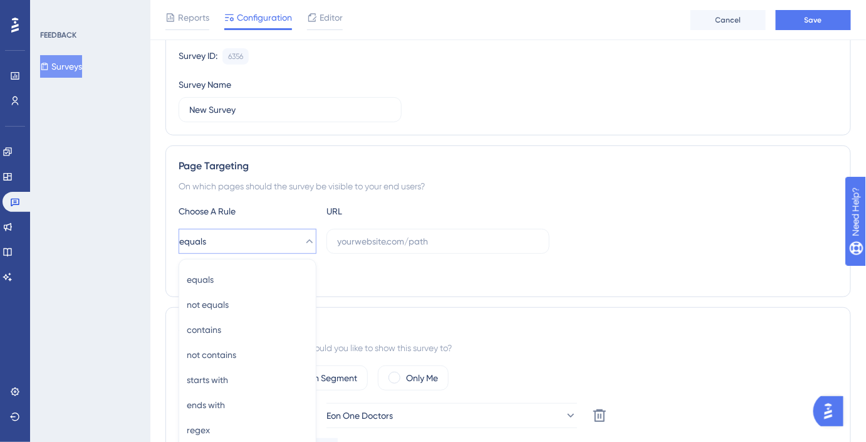
scroll to position [253, 0]
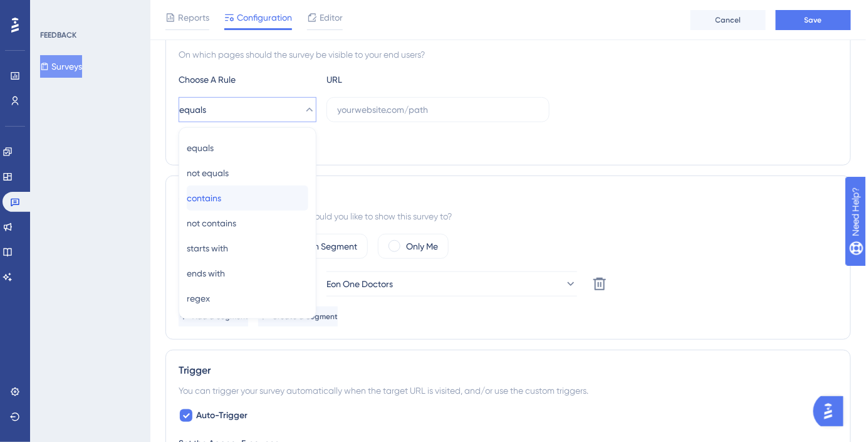
click at [246, 198] on div "contains contains" at bounding box center [248, 197] width 122 height 25
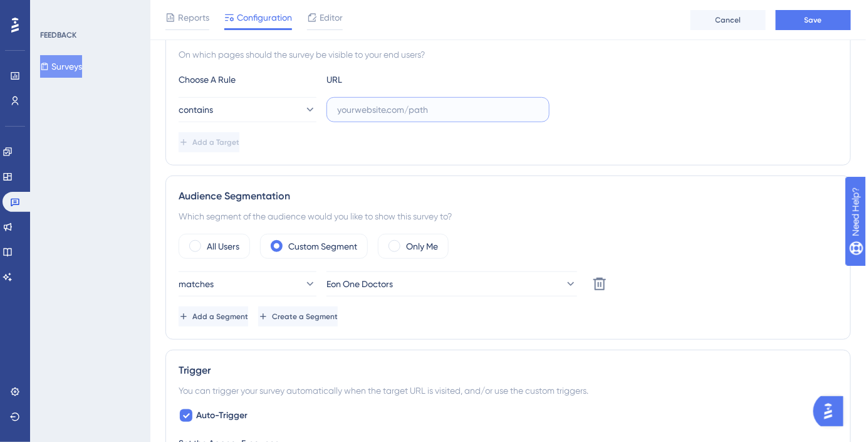
click at [358, 106] on input "text" at bounding box center [438, 110] width 202 height 14
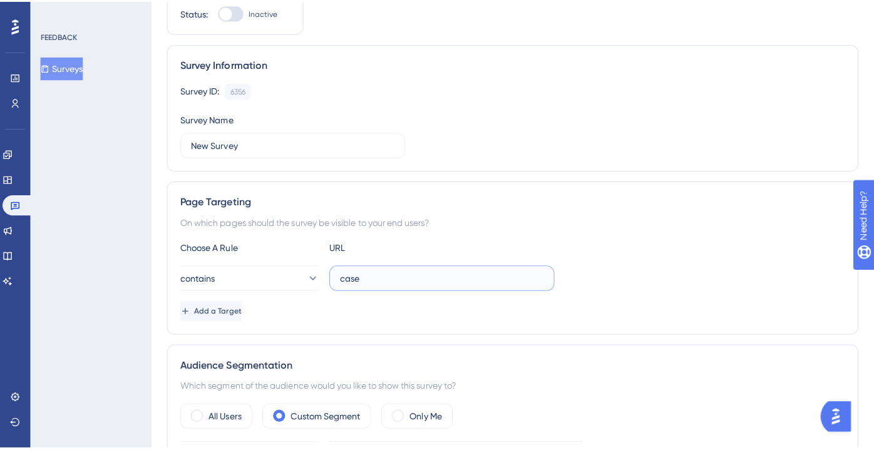
scroll to position [0, 0]
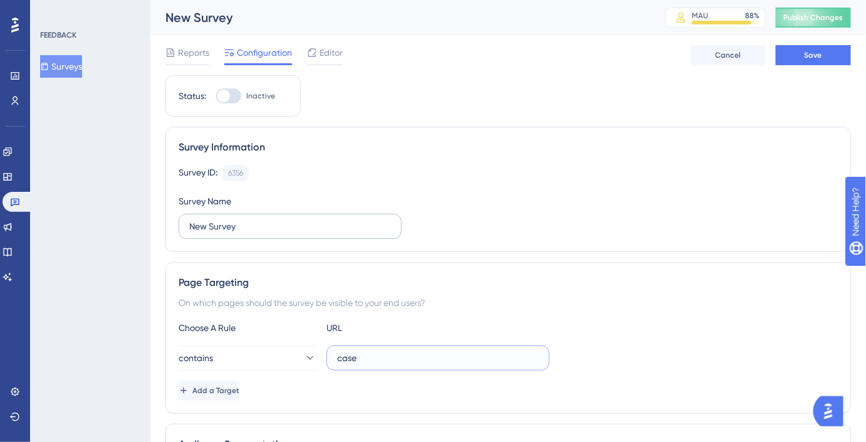
type input "case"
click at [254, 229] on input "New Survey" at bounding box center [290, 226] width 202 height 14
type input "New Eon One Survey [DATE]"
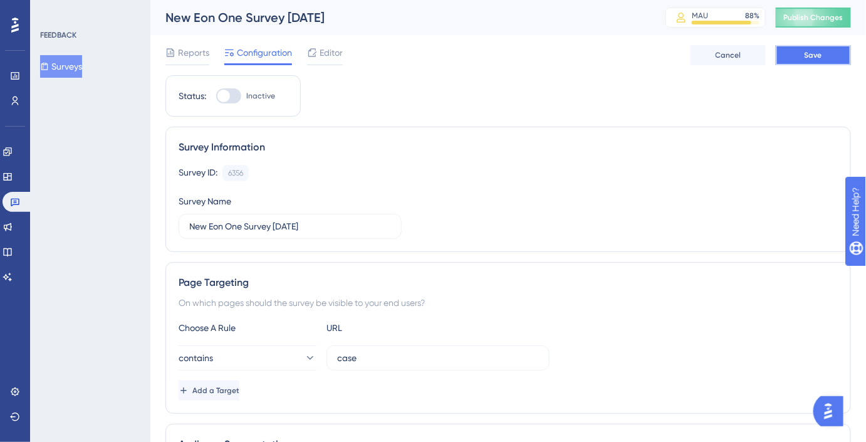
click at [802, 48] on button "Save" at bounding box center [812, 55] width 75 height 20
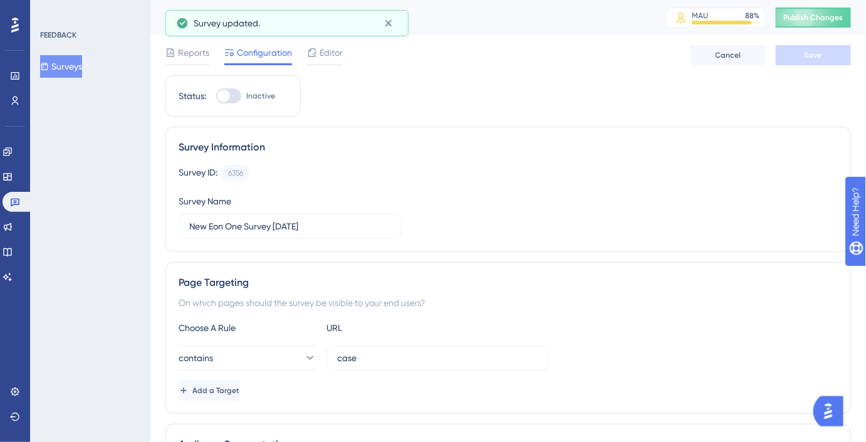
click at [68, 73] on button "Surveys" at bounding box center [61, 66] width 42 height 23
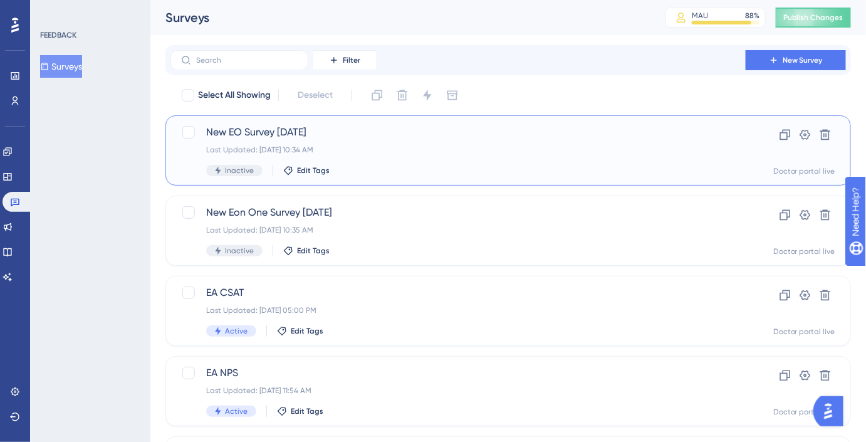
click at [365, 152] on div "Last Updated: [DATE] 10:34 AM" at bounding box center [458, 150] width 504 height 10
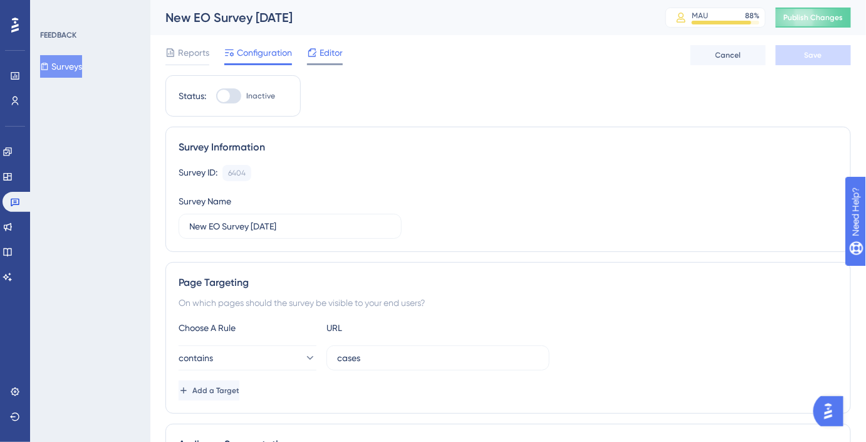
click at [316, 61] on div "Editor" at bounding box center [325, 55] width 36 height 20
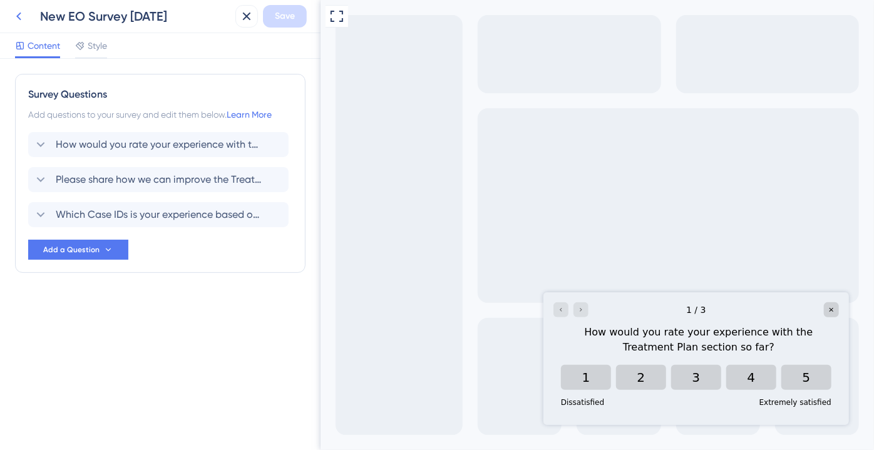
click at [19, 19] on icon at bounding box center [18, 16] width 15 height 15
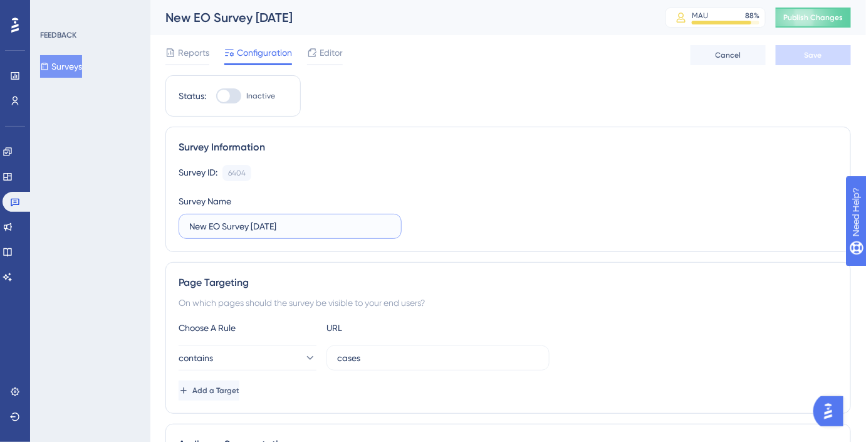
click at [236, 220] on input "New EO Survey [DATE]" at bounding box center [290, 226] width 202 height 14
type input "D"
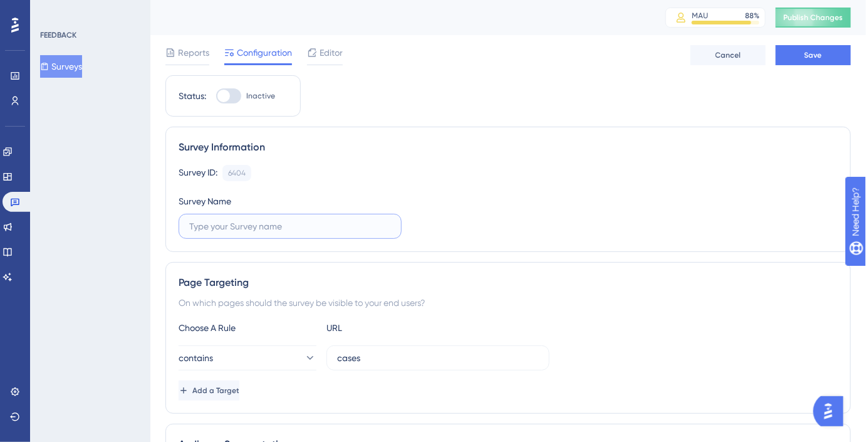
type input "D"
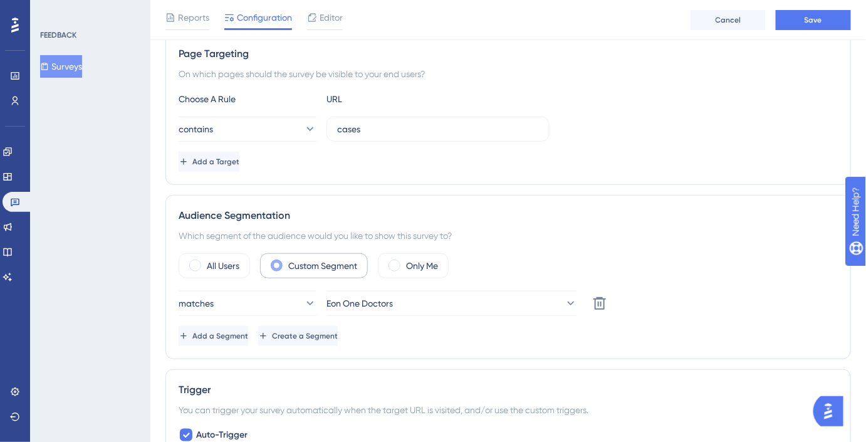
scroll to position [236, 0]
type input "Treatment Plan section survey"
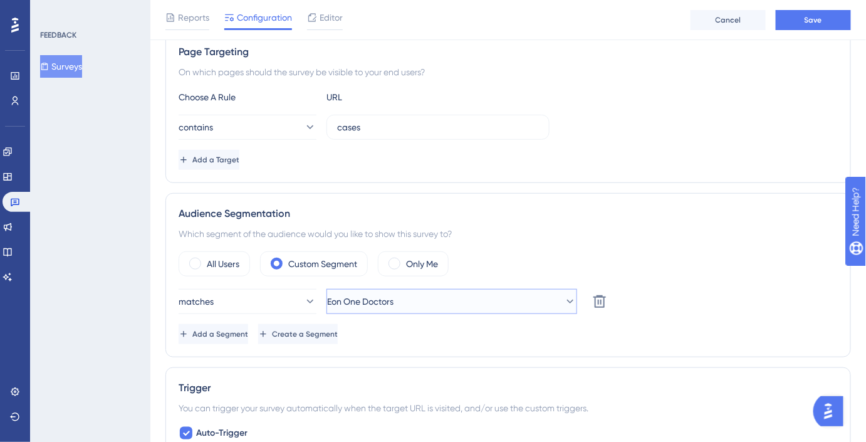
click at [346, 298] on span "Eon One Doctors" at bounding box center [360, 301] width 66 height 15
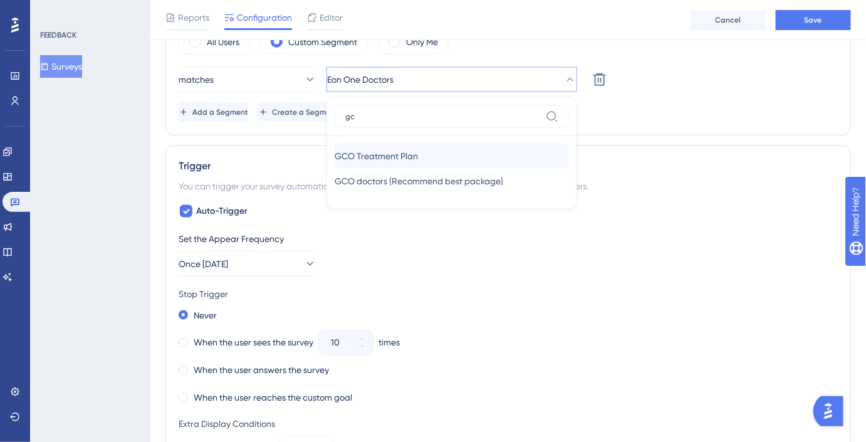
type input "gc"
click at [418, 158] on span "GCO Treatment Plan" at bounding box center [375, 155] width 83 height 15
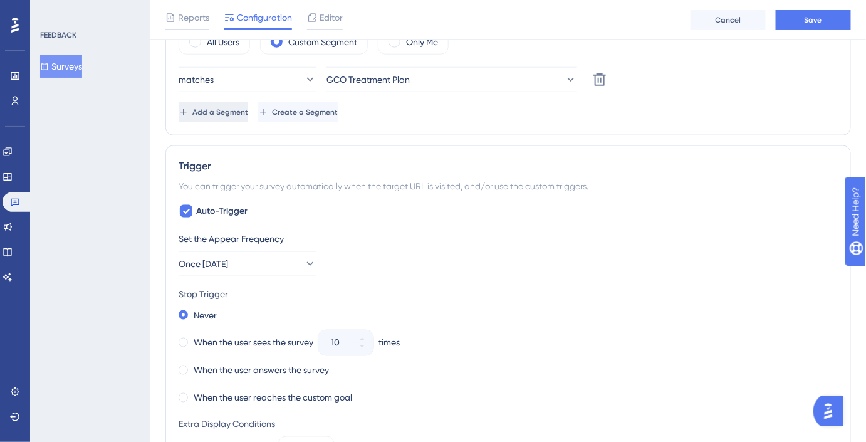
click at [248, 109] on button "Add a Segment" at bounding box center [214, 112] width 70 height 20
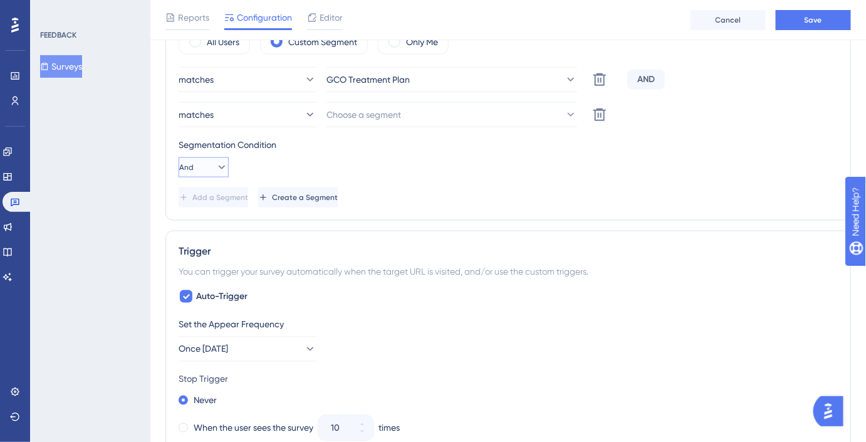
click at [215, 161] on icon at bounding box center [221, 167] width 13 height 13
click at [210, 224] on div "Or Or" at bounding box center [204, 227] width 24 height 25
click at [371, 115] on span "Choose a segment" at bounding box center [364, 114] width 75 height 15
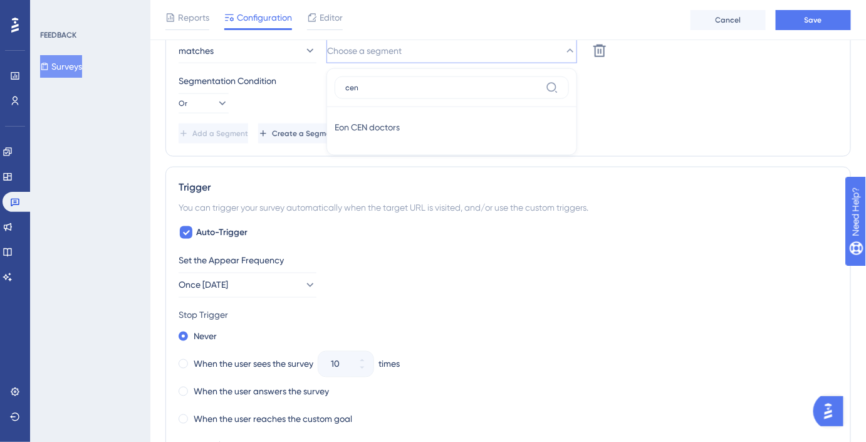
type input "cen"
click at [371, 115] on div "Eon CEN doctors Eon CEN doctors" at bounding box center [451, 127] width 234 height 25
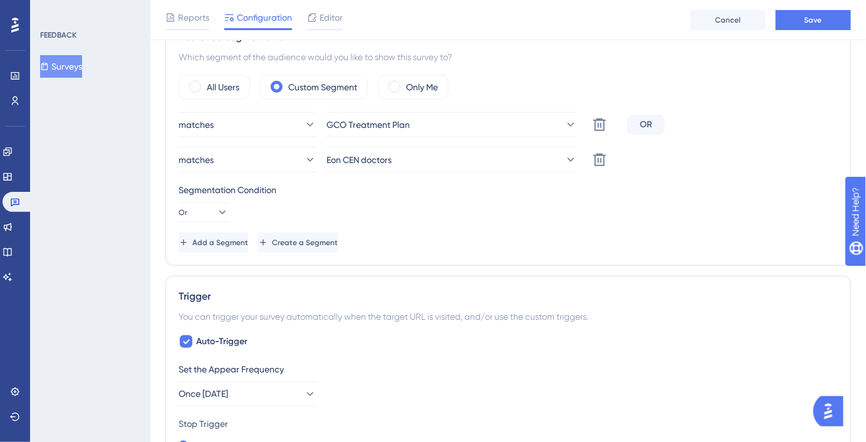
drag, startPoint x: 229, startPoint y: 343, endPoint x: 311, endPoint y: 352, distance: 82.0
click at [275, 397] on button "Once [DATE]" at bounding box center [248, 393] width 138 height 25
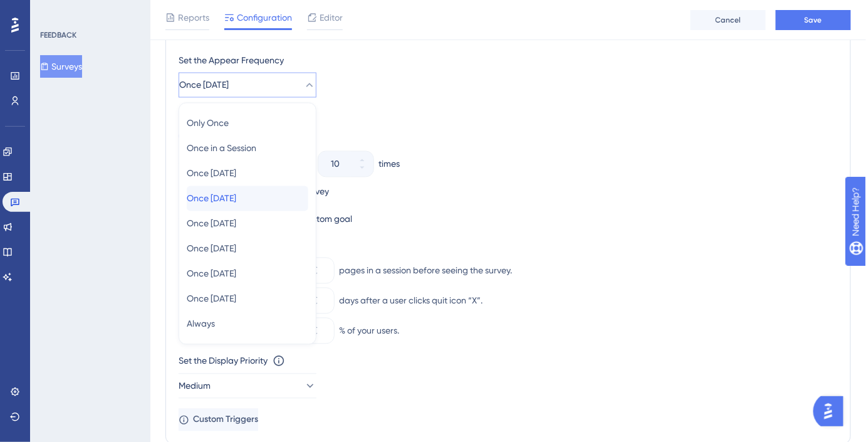
click at [261, 200] on div "Once [DATE] Once [DATE]" at bounding box center [248, 198] width 122 height 25
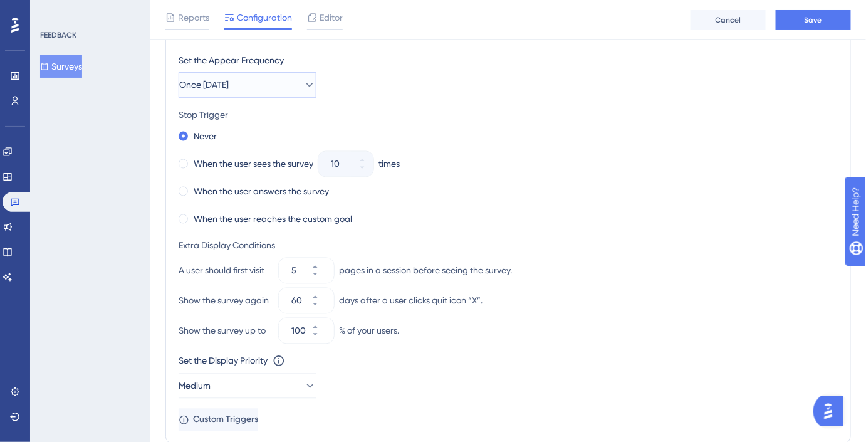
click at [210, 91] on button "Once [DATE]" at bounding box center [248, 85] width 138 height 25
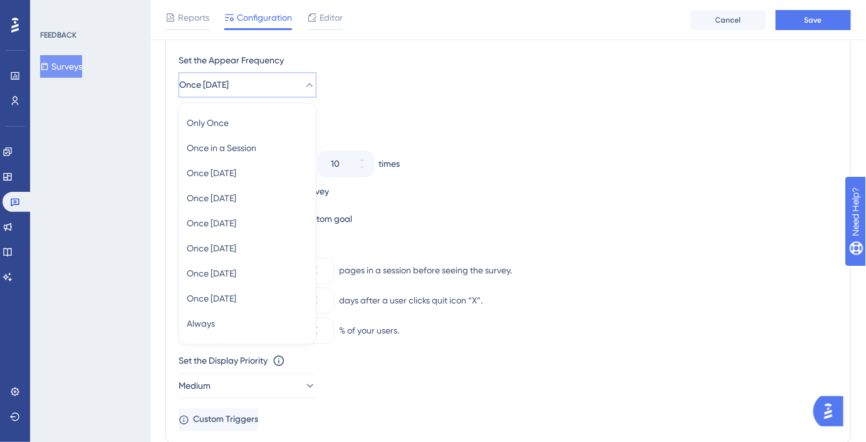
scroll to position [720, 0]
click at [241, 316] on div "Always Always" at bounding box center [248, 324] width 122 height 25
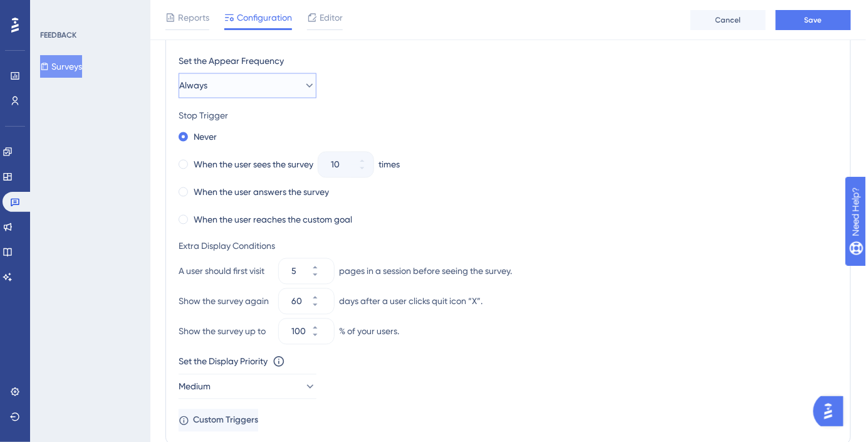
click at [274, 81] on button "Always" at bounding box center [248, 85] width 138 height 25
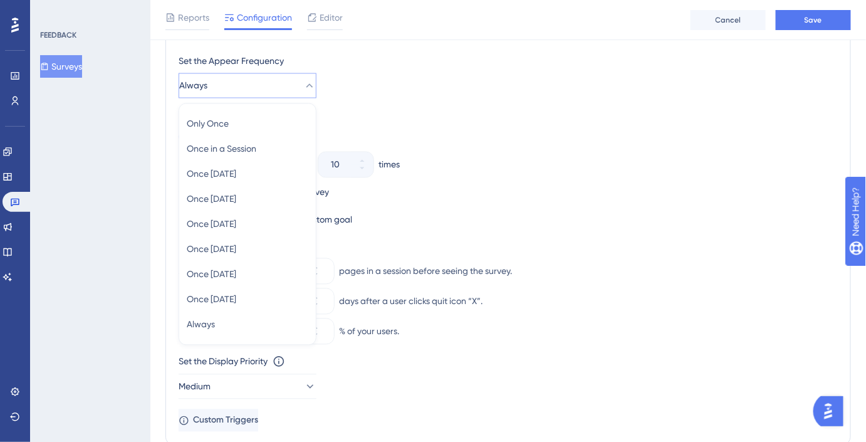
scroll to position [721, 0]
click at [236, 203] on span "Once [DATE]" at bounding box center [211, 198] width 49 height 15
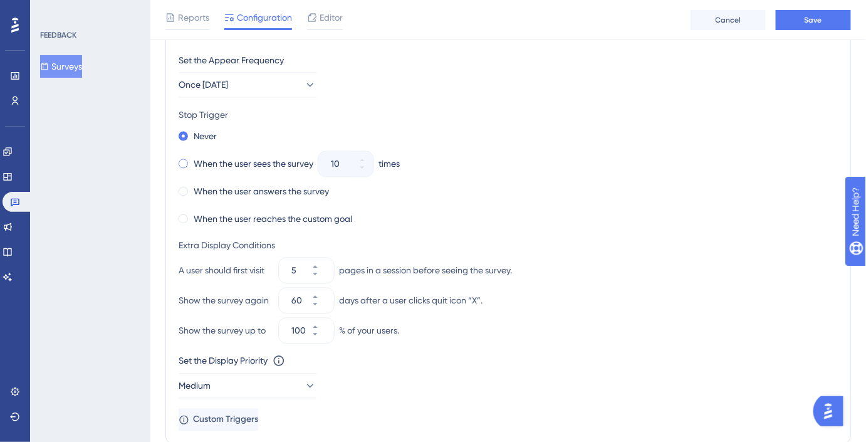
click at [274, 157] on label "When the user sees the survey" at bounding box center [254, 164] width 120 height 15
click at [356, 167] on icon at bounding box center [354, 168] width 4 height 3
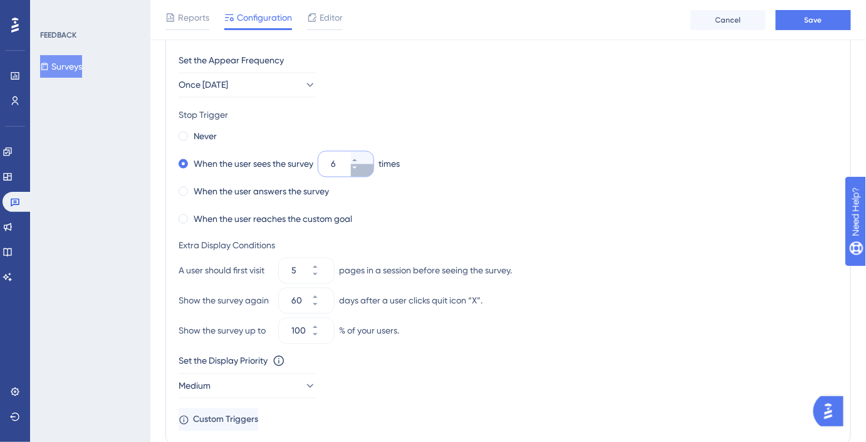
click at [356, 167] on icon at bounding box center [354, 168] width 4 height 3
type input "4"
click at [373, 137] on div "Never" at bounding box center [508, 137] width 659 height 18
click at [327, 262] on button "5" at bounding box center [322, 264] width 23 height 13
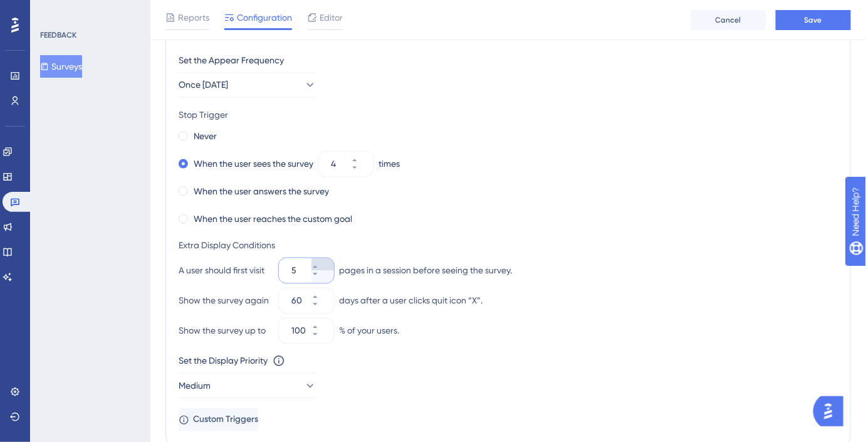
type input "6"
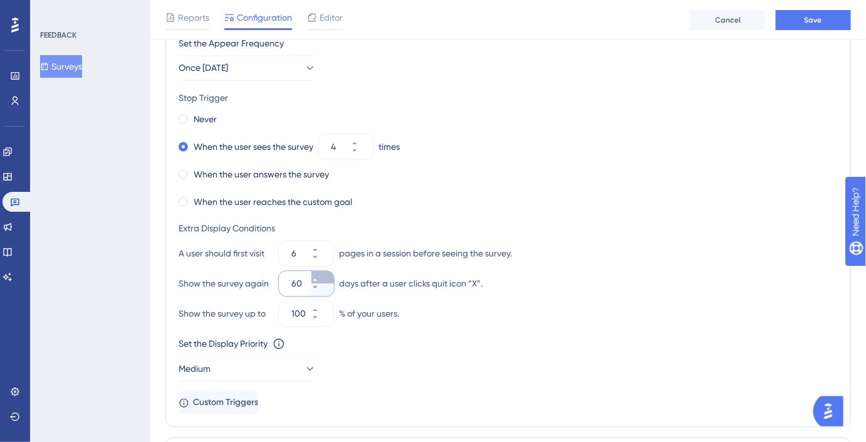
click at [324, 284] on div at bounding box center [322, 283] width 23 height 25
click at [309, 284] on input "60" at bounding box center [300, 283] width 18 height 15
click at [319, 284] on icon at bounding box center [315, 288] width 8 height 8
click at [301, 280] on input "76" at bounding box center [300, 283] width 18 height 15
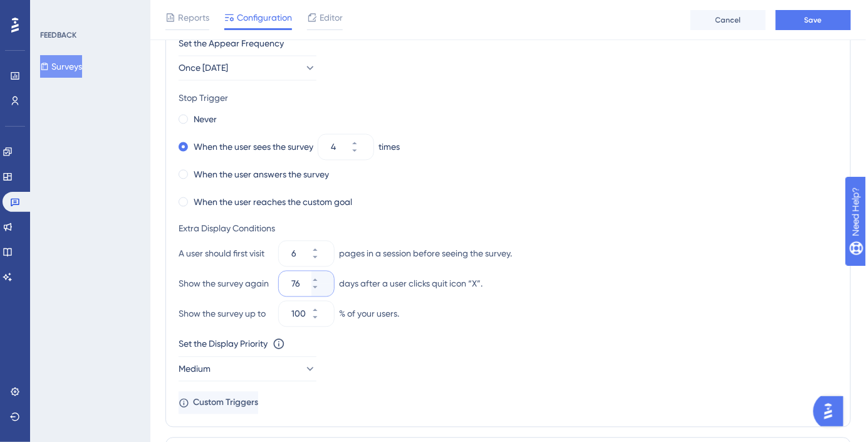
click at [301, 280] on input "76" at bounding box center [300, 283] width 18 height 15
type input "14"
click at [436, 194] on div "When the user reaches the custom goal" at bounding box center [508, 203] width 659 height 18
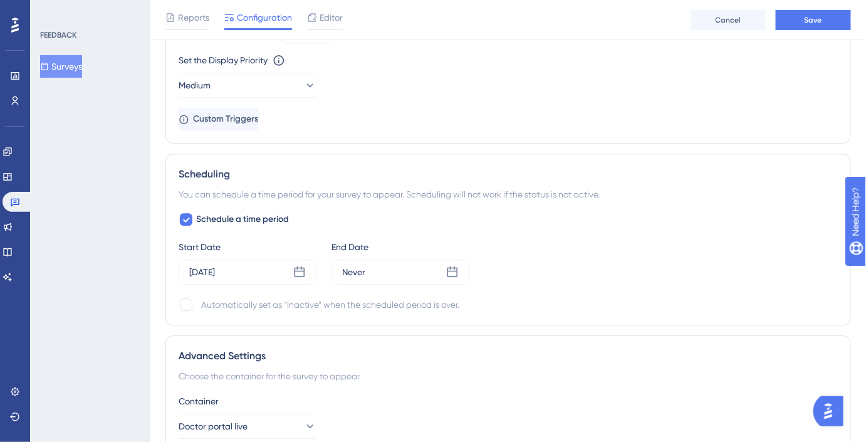
scroll to position [1022, 0]
click at [299, 271] on icon at bounding box center [299, 271] width 13 height 13
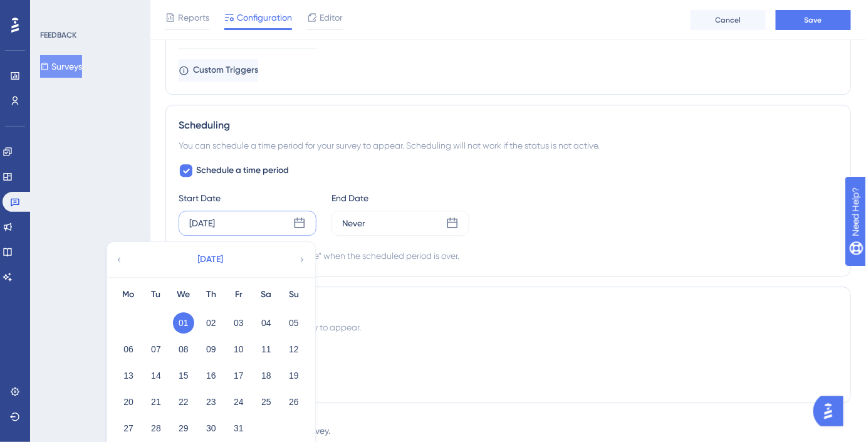
scroll to position [1072, 0]
click at [123, 255] on icon at bounding box center [119, 257] width 9 height 11
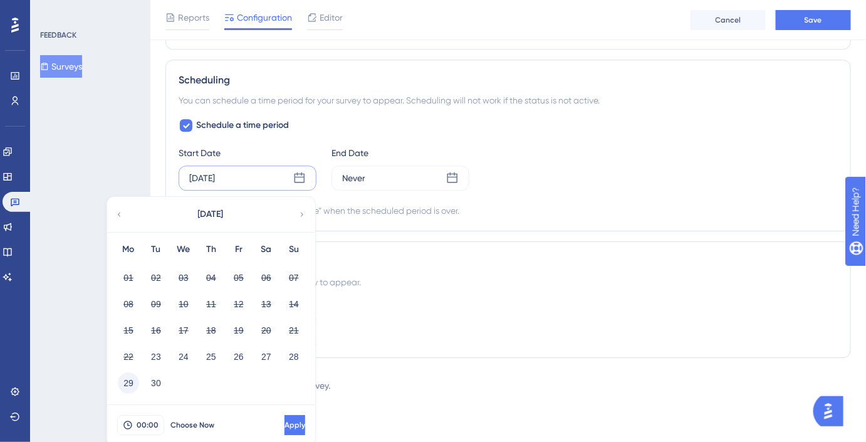
click at [132, 377] on button "29" at bounding box center [128, 382] width 21 height 21
click at [152, 379] on button "30" at bounding box center [155, 382] width 21 height 21
click at [301, 212] on icon at bounding box center [302, 214] width 9 height 11
click at [187, 274] on button "01" at bounding box center [183, 277] width 21 height 21
click at [282, 415] on button "Apply" at bounding box center [293, 425] width 23 height 20
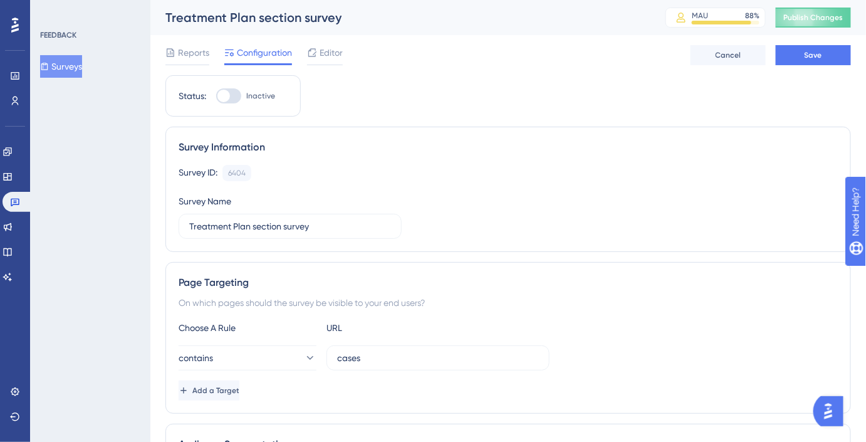
scroll to position [0, 0]
click at [809, 63] on button "Save" at bounding box center [812, 55] width 75 height 20
click at [13, 199] on icon at bounding box center [15, 203] width 9 height 8
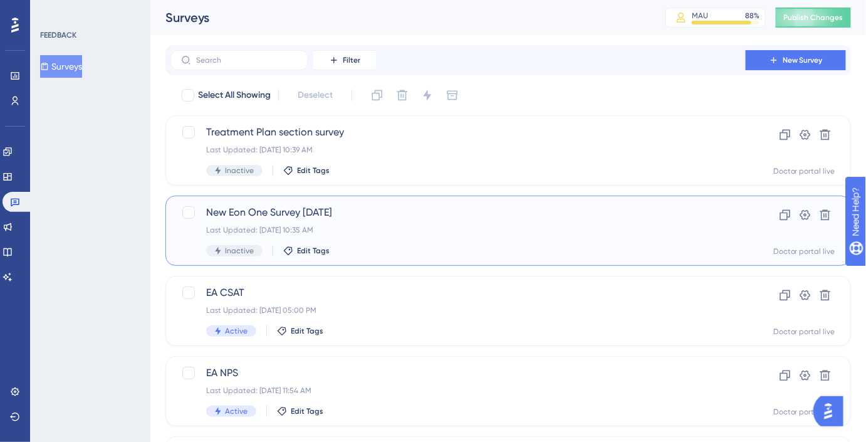
click at [323, 213] on span "New Eon One Survey [DATE]" at bounding box center [458, 212] width 504 height 15
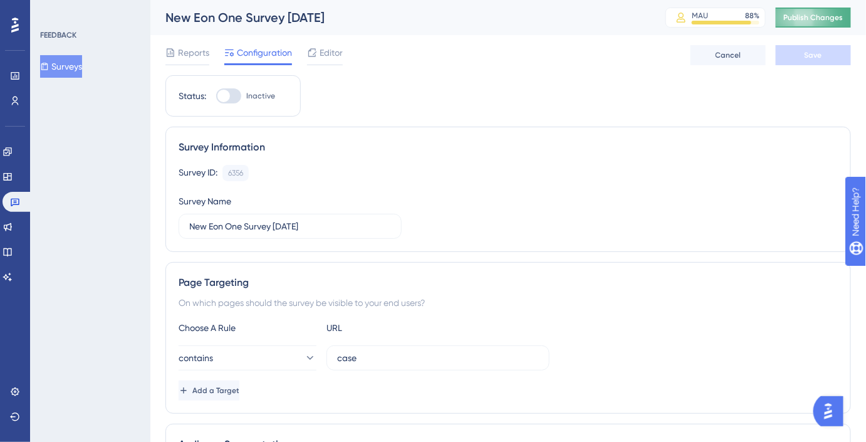
click at [813, 17] on span "Publish Changes" at bounding box center [813, 18] width 60 height 10
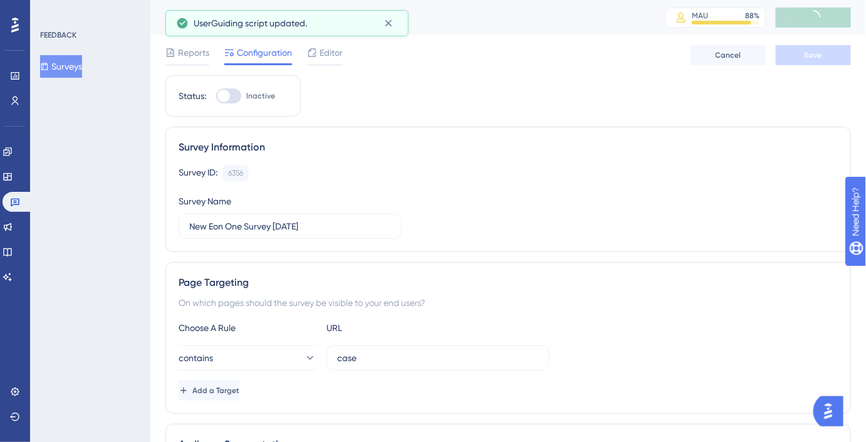
click at [68, 67] on button "Surveys" at bounding box center [61, 66] width 42 height 23
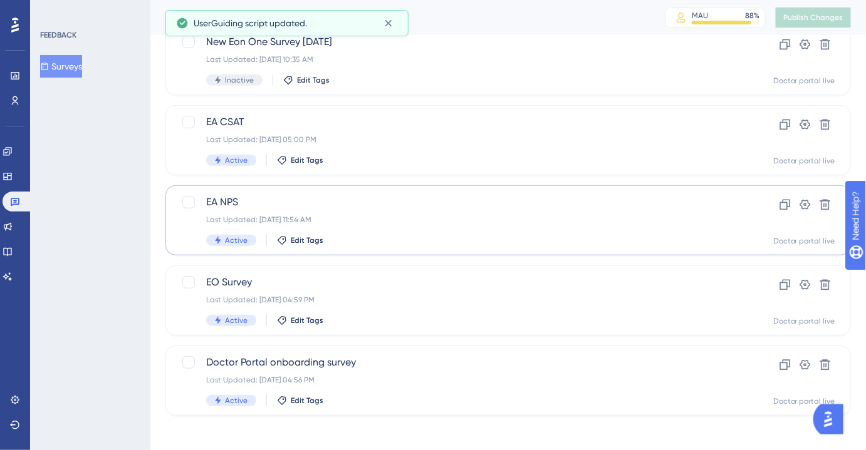
scroll to position [170, 0]
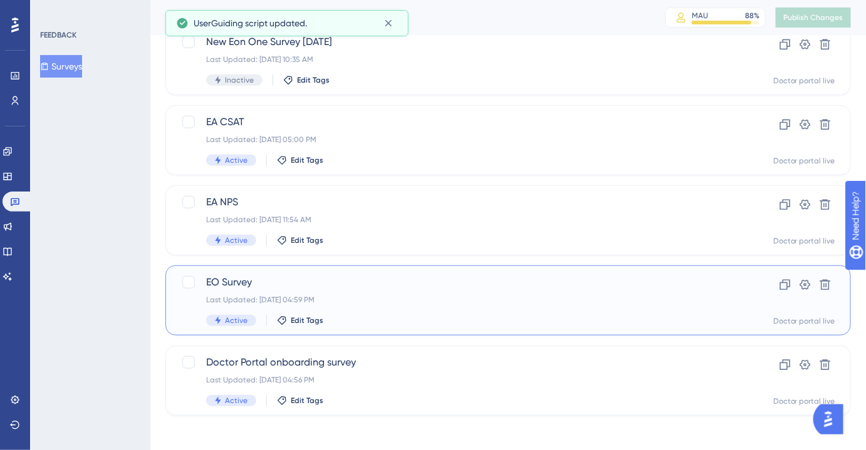
click at [316, 281] on span "EO Survey" at bounding box center [458, 282] width 504 height 15
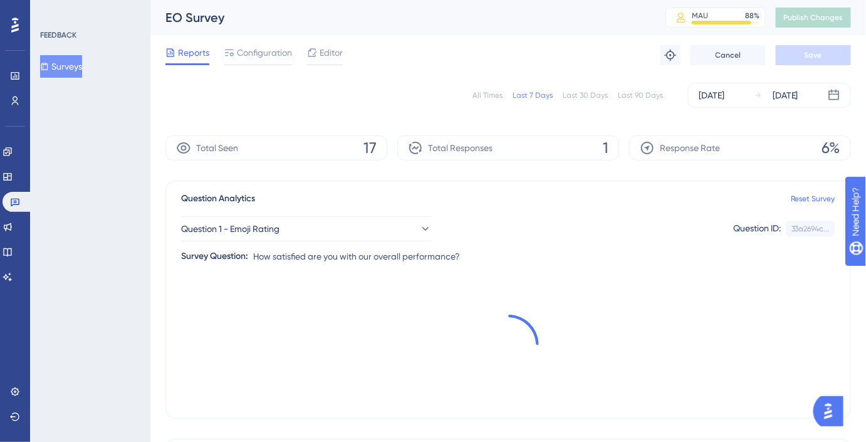
click at [338, 75] on div "All Times Last 7 Days Last 30 Days Last 90 Days [DATE] [DATE]" at bounding box center [507, 95] width 685 height 40
click at [322, 75] on div "All Times Last 7 Days Last 30 Days Last 90 Days [DATE] [DATE]" at bounding box center [507, 95] width 685 height 40
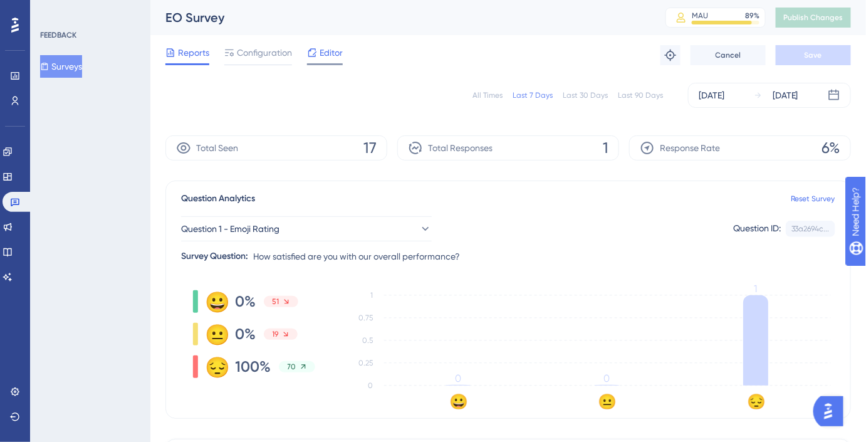
click at [331, 53] on span "Editor" at bounding box center [330, 52] width 23 height 15
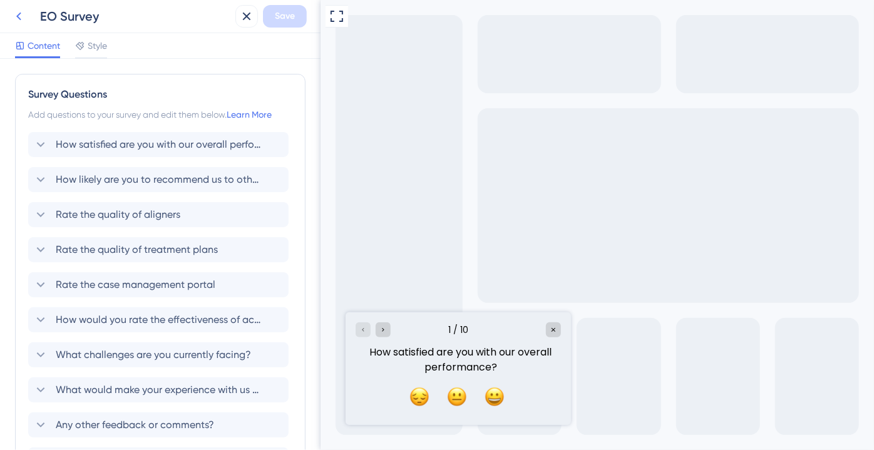
click at [23, 18] on icon at bounding box center [18, 16] width 15 height 15
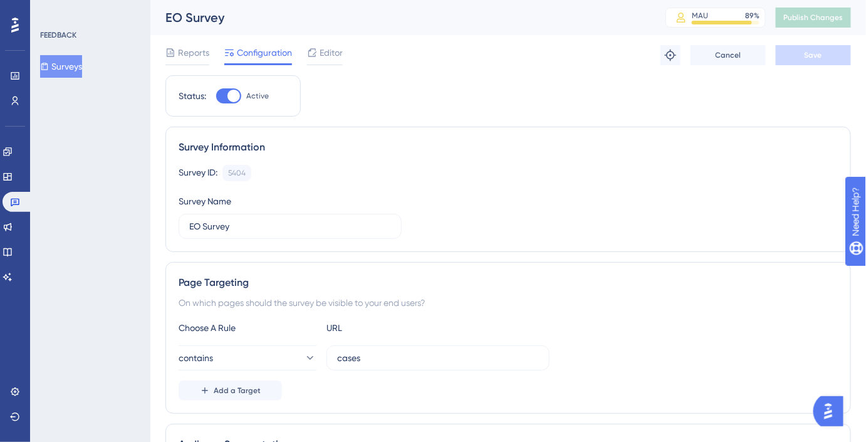
click at [343, 38] on div "Reports Configuration Editor Troubleshoot Cancel Save" at bounding box center [507, 55] width 685 height 40
click at [342, 46] on div "Reports Configuration Editor Troubleshoot Cancel Save" at bounding box center [507, 55] width 685 height 40
click at [341, 51] on span "Editor" at bounding box center [330, 52] width 23 height 15
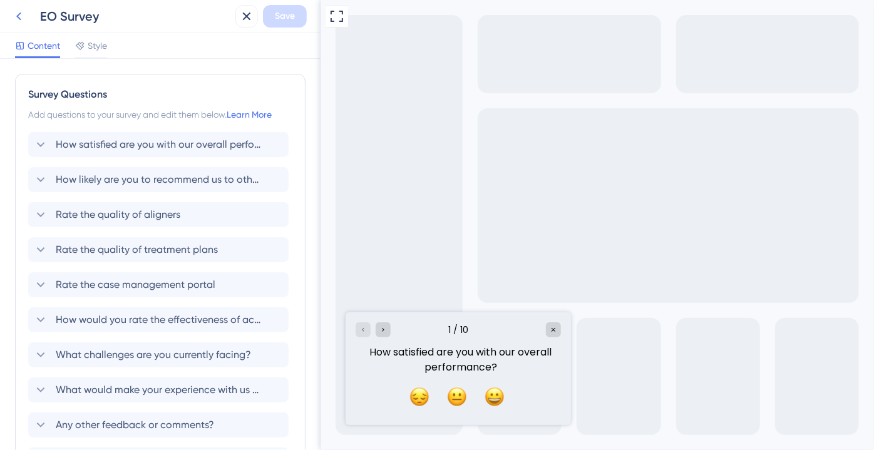
click at [18, 19] on icon at bounding box center [18, 16] width 15 height 15
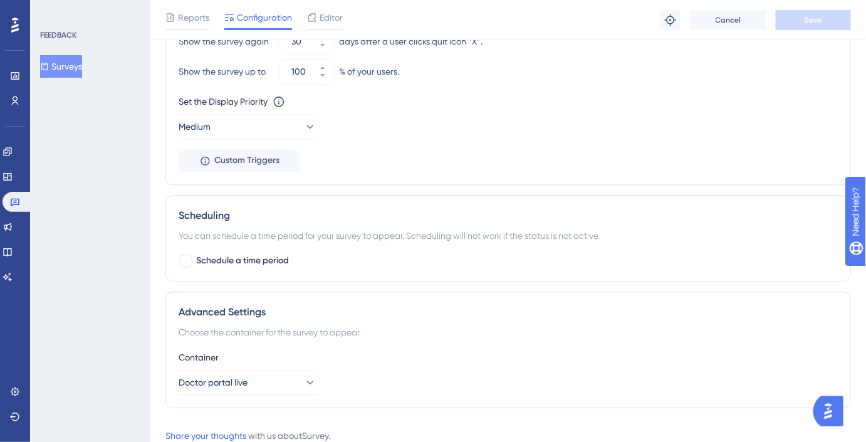
scroll to position [933, 0]
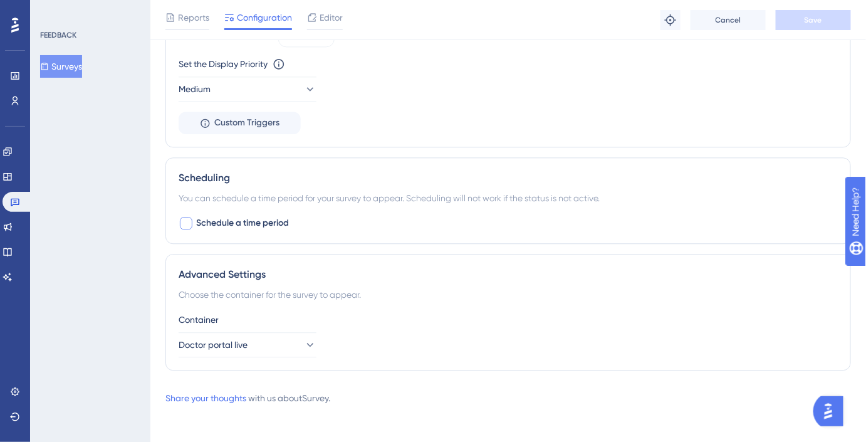
click at [241, 220] on span "Schedule a time period" at bounding box center [242, 222] width 93 height 15
checkbox input "true"
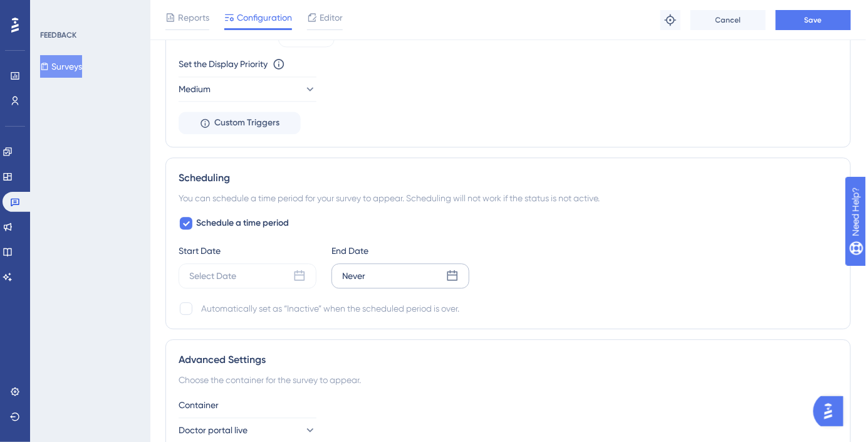
click at [409, 267] on div "Never" at bounding box center [400, 275] width 138 height 25
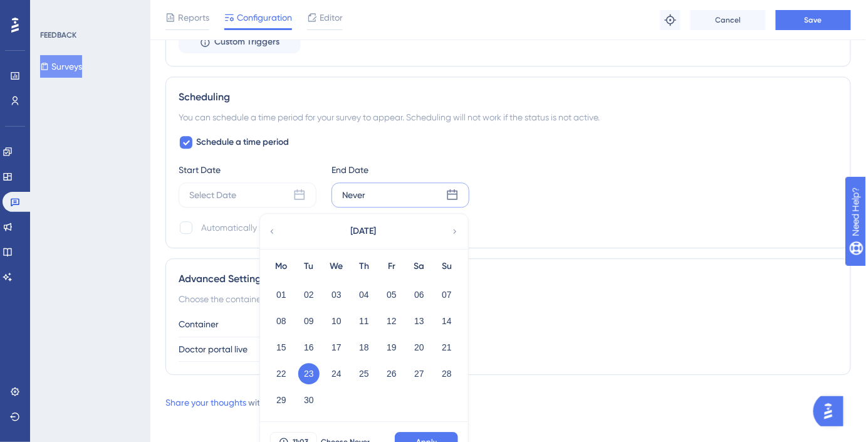
scroll to position [1030, 0]
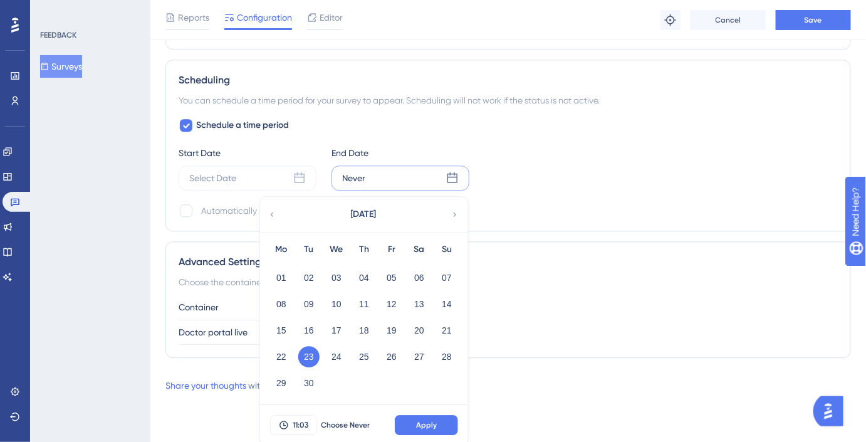
click at [447, 210] on div "[DATE]" at bounding box center [363, 214] width 207 height 35
click at [452, 209] on icon at bounding box center [454, 214] width 9 height 11
click at [338, 267] on button "01" at bounding box center [336, 277] width 21 height 21
click at [293, 425] on span "11:03" at bounding box center [301, 425] width 16 height 10
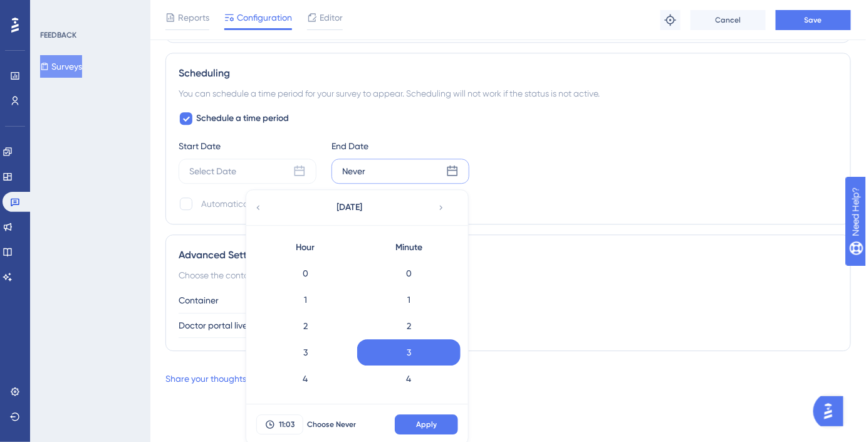
scroll to position [25, 0]
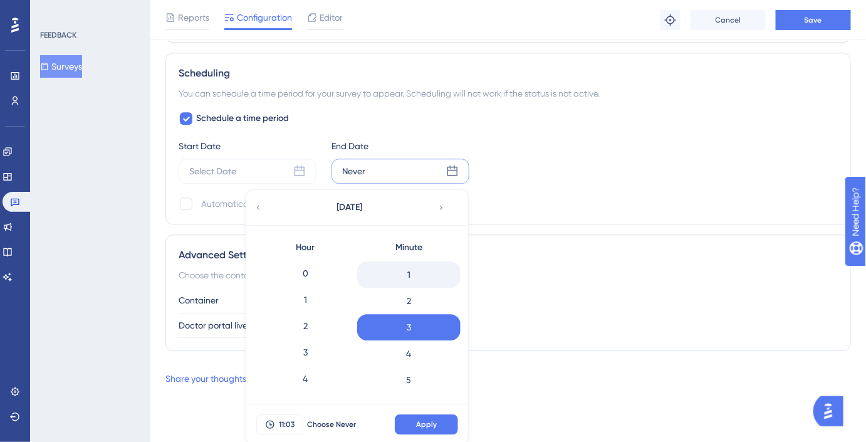
drag, startPoint x: 306, startPoint y: 276, endPoint x: 358, endPoint y: 272, distance: 52.8
click at [306, 275] on div "0" at bounding box center [305, 273] width 103 height 26
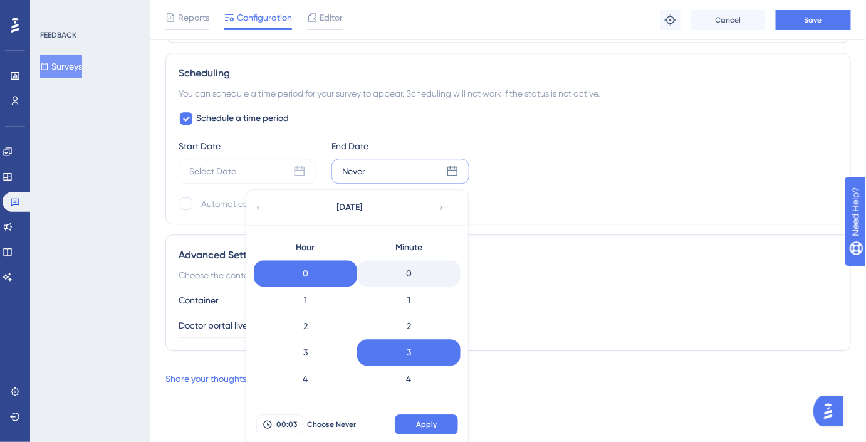
click at [436, 270] on div "0" at bounding box center [408, 273] width 103 height 26
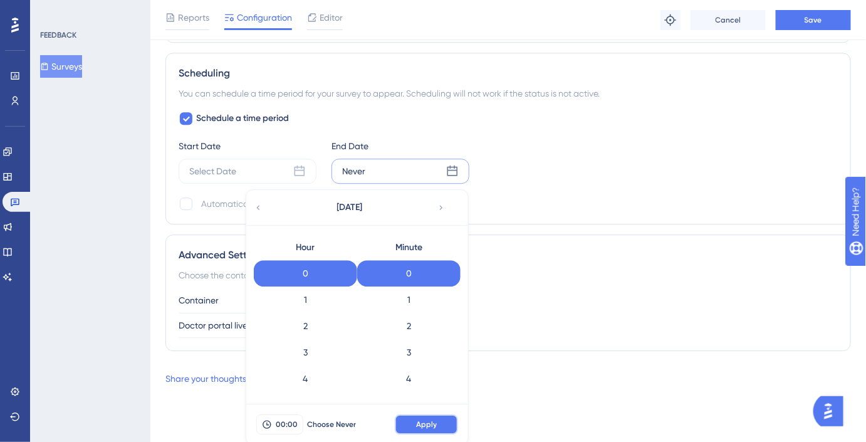
click at [442, 420] on button "Apply" at bounding box center [426, 424] width 63 height 20
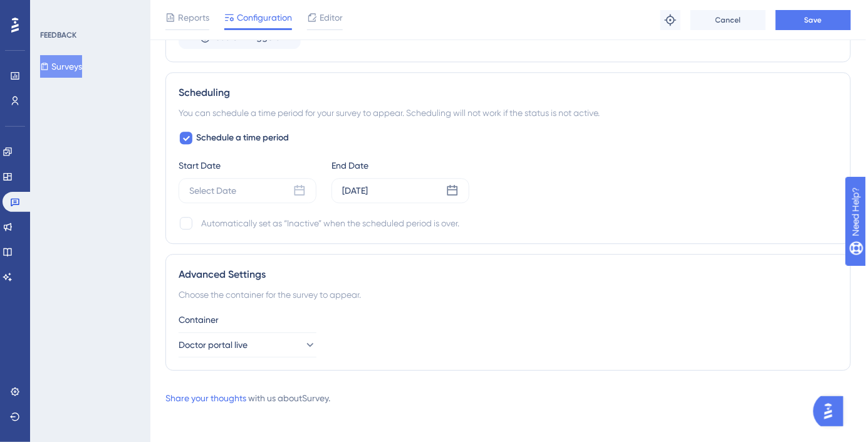
click at [234, 225] on div "Automatically set as “Inactive” when the scheduled period is over." at bounding box center [330, 222] width 258 height 15
click at [189, 218] on div at bounding box center [186, 223] width 13 height 13
checkbox input "true"
click at [796, 26] on button "Save" at bounding box center [812, 20] width 75 height 20
click at [286, 189] on div "Select Date" at bounding box center [248, 190] width 138 height 25
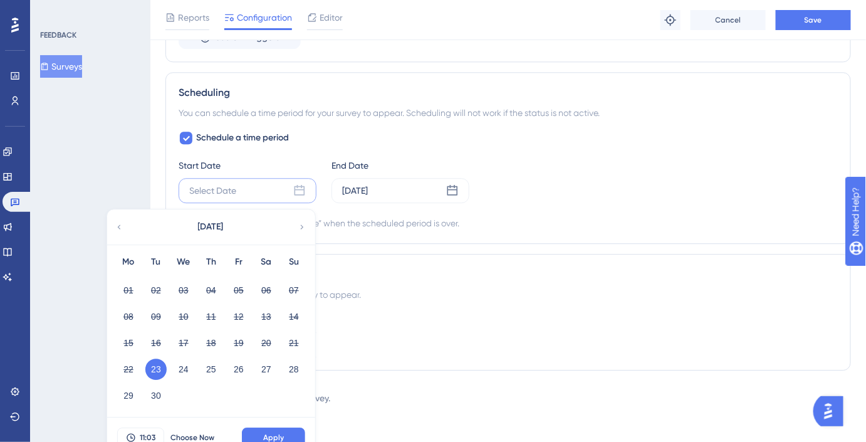
click at [153, 362] on button "23" at bounding box center [155, 368] width 21 height 21
click at [158, 362] on button "23" at bounding box center [155, 368] width 21 height 21
click at [160, 370] on button "23" at bounding box center [155, 368] width 21 height 21
click at [162, 432] on button "11:03" at bounding box center [140, 437] width 47 height 20
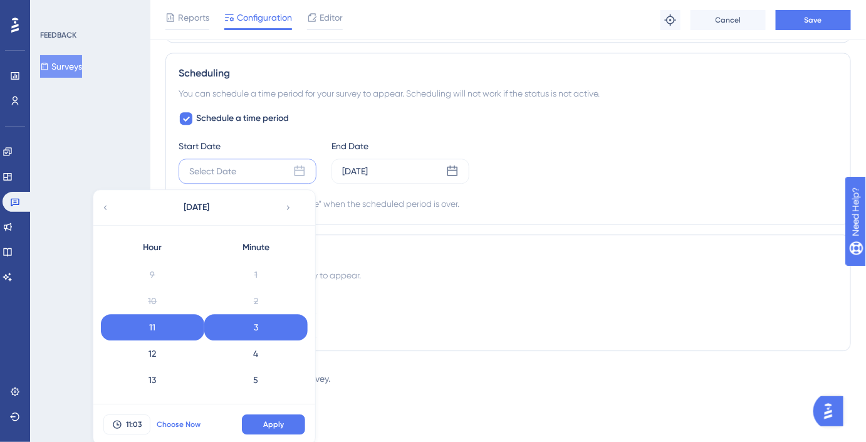
click at [204, 422] on button "Choose Now" at bounding box center [178, 424] width 56 height 20
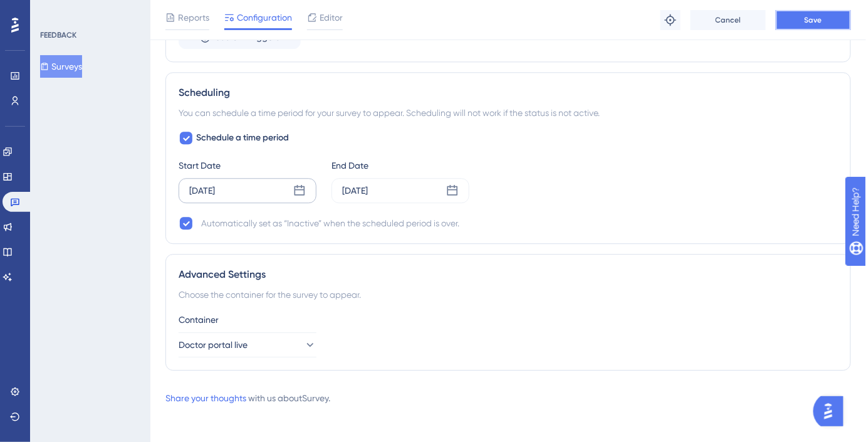
click at [795, 14] on button "Save" at bounding box center [812, 20] width 75 height 20
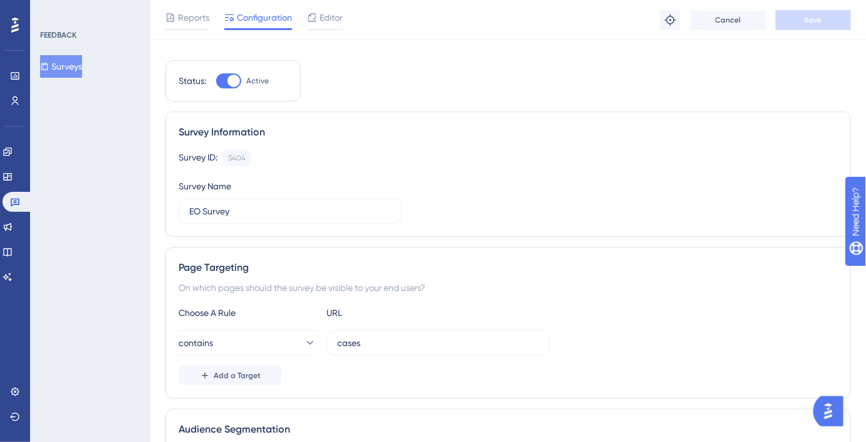
scroll to position [0, 0]
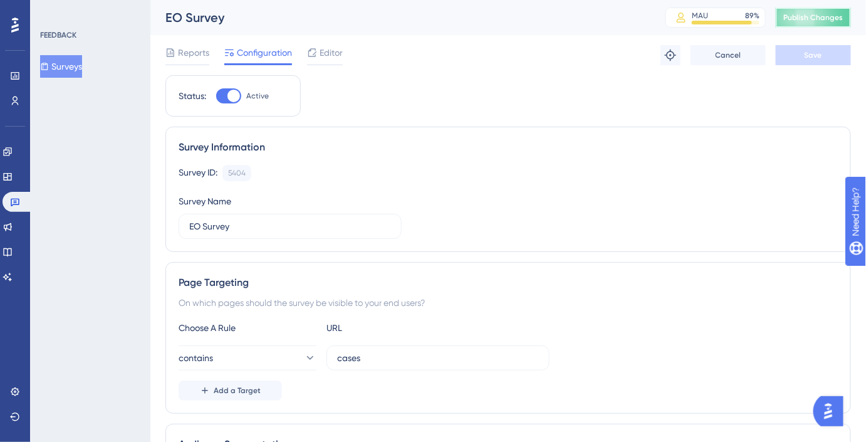
click at [832, 14] on span "Publish Changes" at bounding box center [813, 18] width 60 height 10
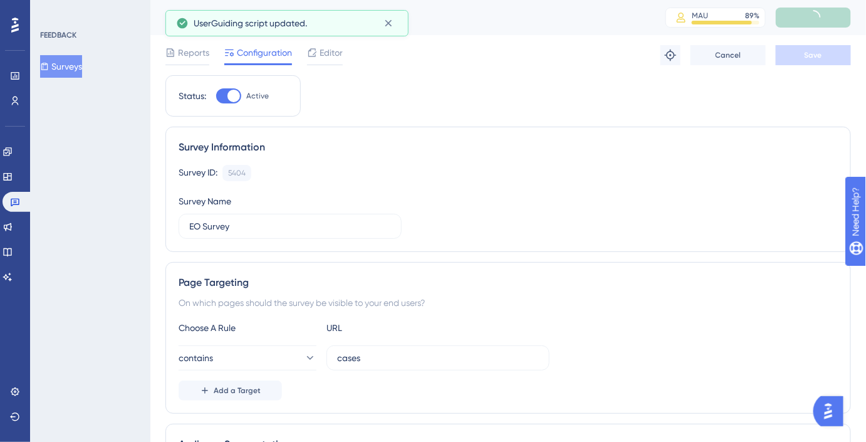
click at [81, 71] on button "Surveys" at bounding box center [61, 66] width 42 height 23
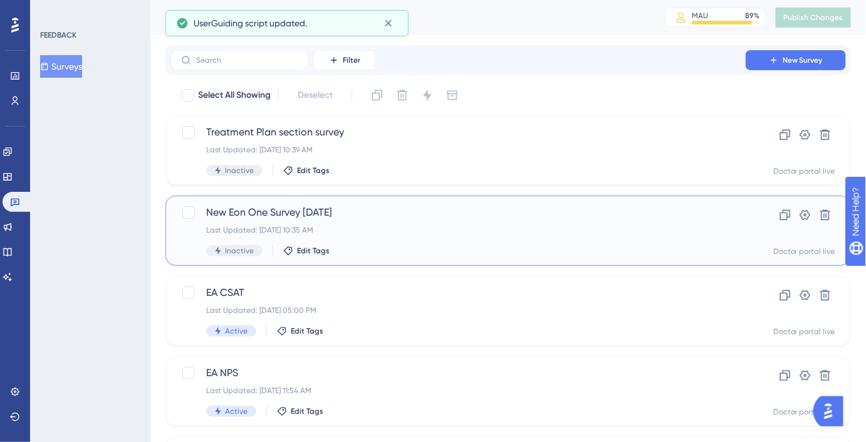
click at [324, 220] on div "New Eon One Survey Oct 25 Last Updated: Sep 23 2025, 10:35 AM Inactive Edit Tags" at bounding box center [458, 230] width 504 height 51
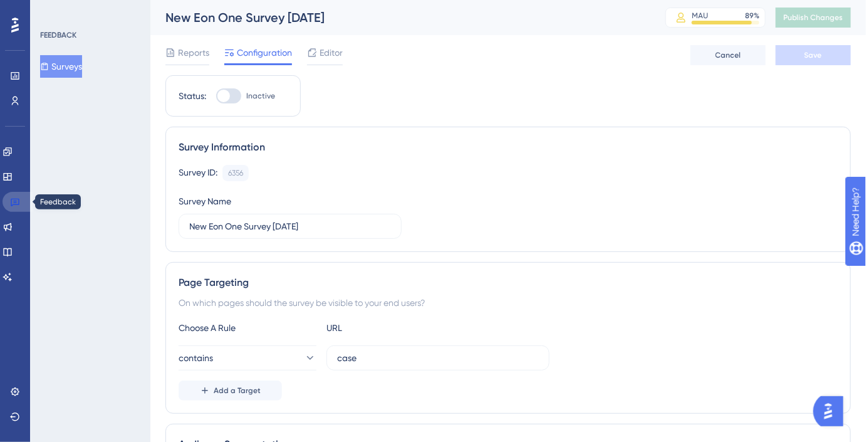
click at [16, 202] on icon at bounding box center [15, 203] width 9 height 8
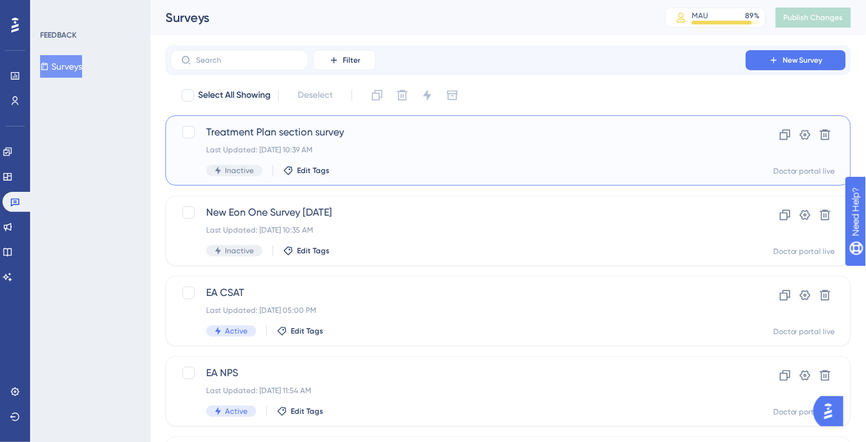
click at [304, 118] on div "Treatment Plan section survey Last Updated: Sep 23 2025, 10:39 AM Inactive Edit…" at bounding box center [507, 150] width 685 height 70
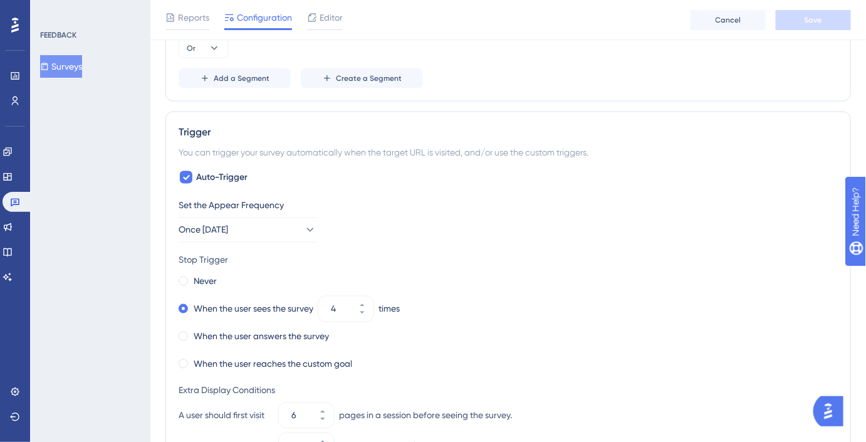
scroll to position [626, 0]
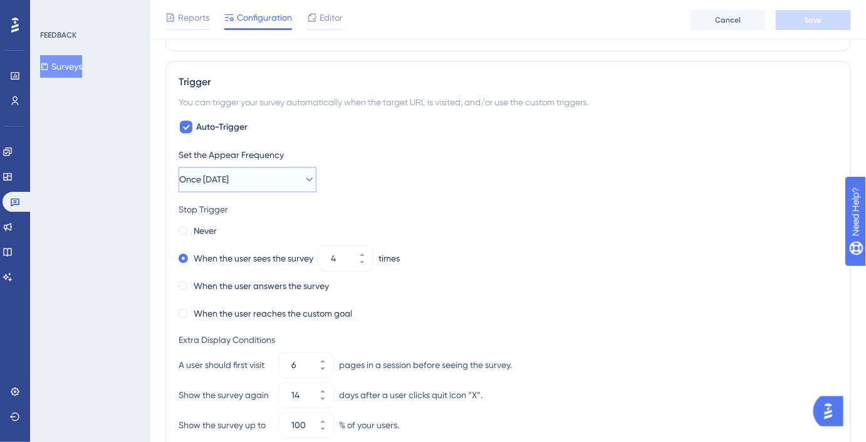
click at [303, 180] on icon at bounding box center [309, 180] width 13 height 13
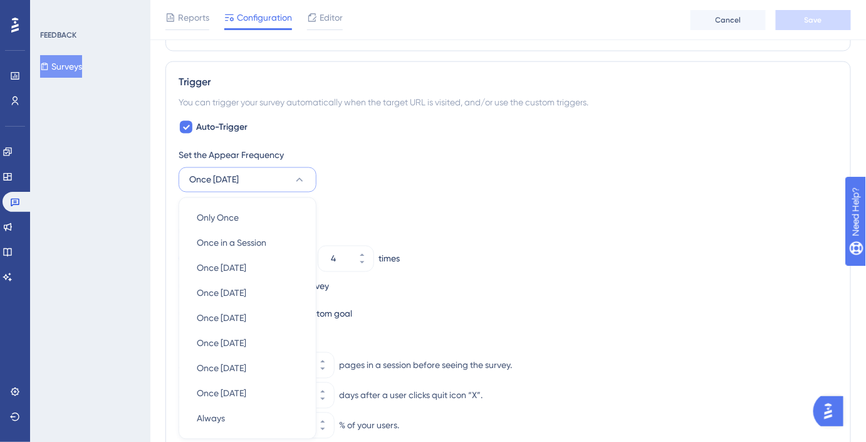
scroll to position [721, 0]
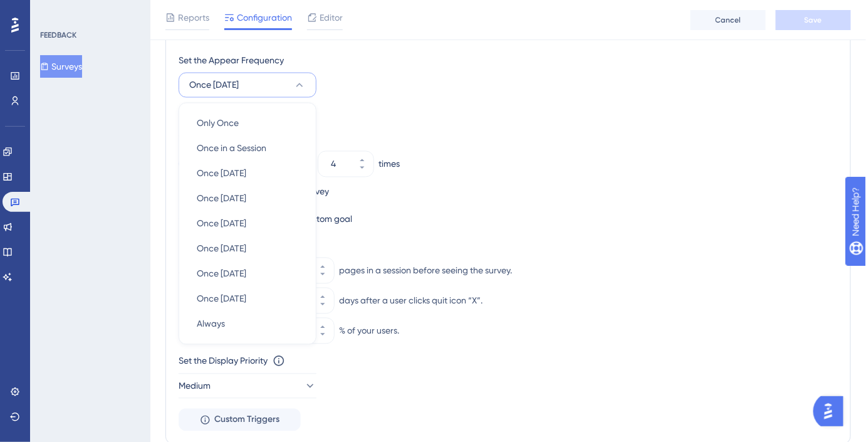
click at [442, 201] on div "Never When the user sees the survey 4 times When the user answers the survey Wh…" at bounding box center [508, 178] width 659 height 100
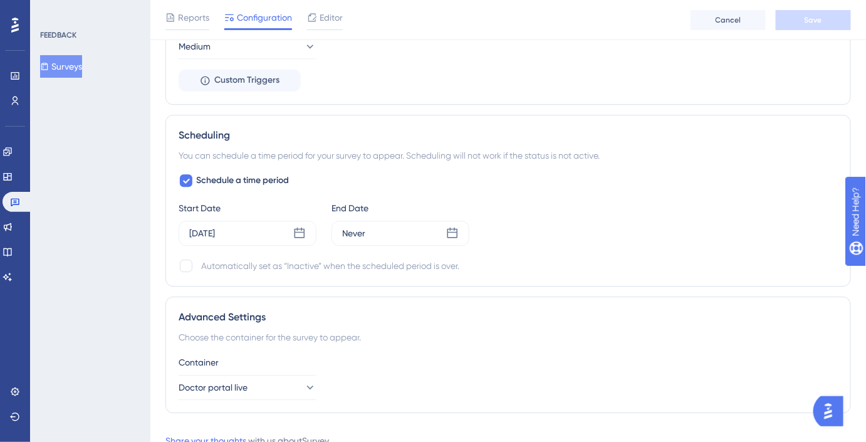
scroll to position [1103, 0]
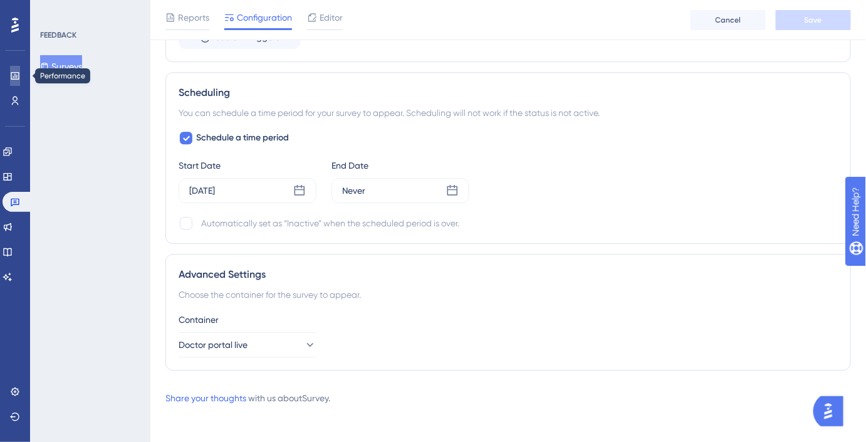
click at [20, 76] on link at bounding box center [15, 76] width 10 height 20
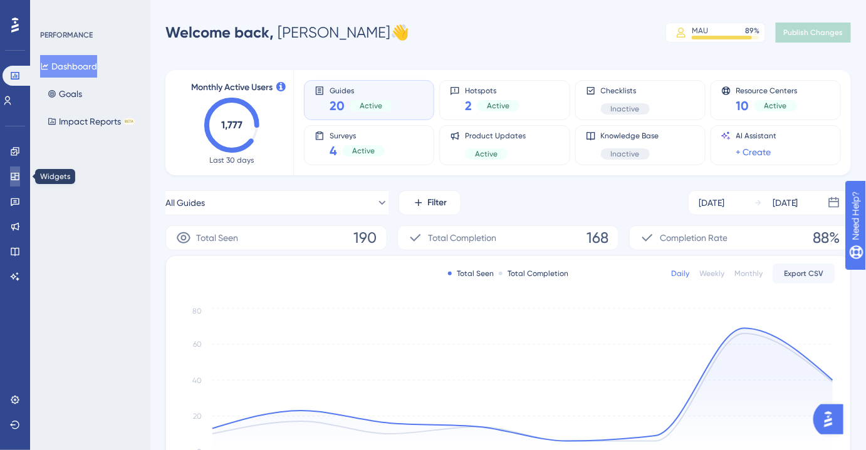
click at [10, 175] on link at bounding box center [15, 177] width 10 height 20
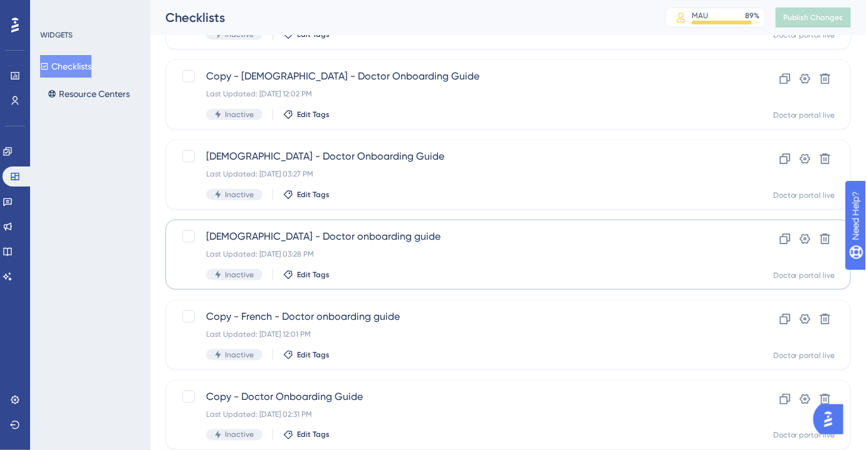
scroll to position [496, 0]
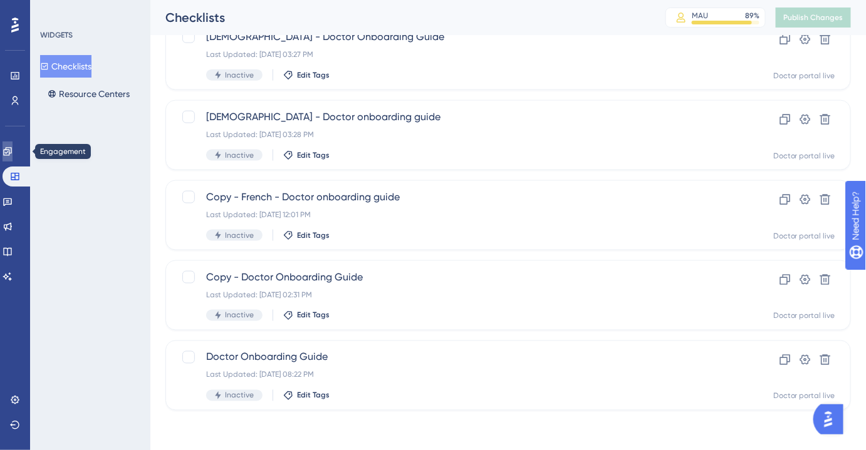
click at [13, 159] on link at bounding box center [8, 152] width 10 height 20
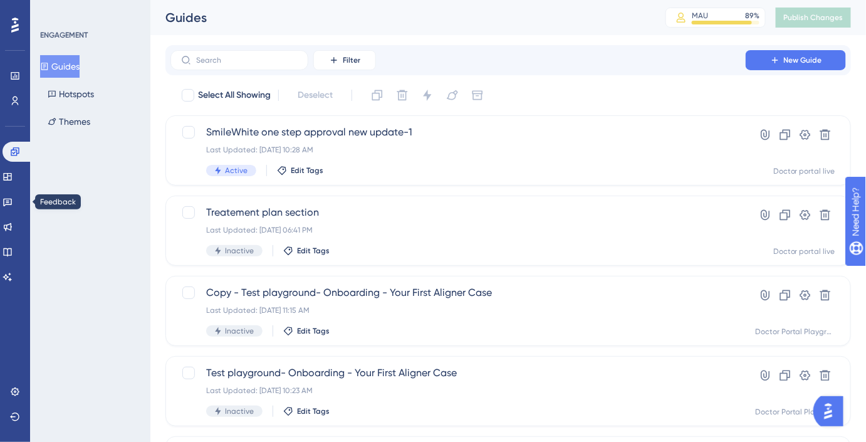
click at [14, 188] on div "Engagement Widgets Feedback Product Updates Knowledge Base AI Assistant" at bounding box center [15, 214] width 25 height 145
click at [11, 177] on icon at bounding box center [7, 177] width 8 height 8
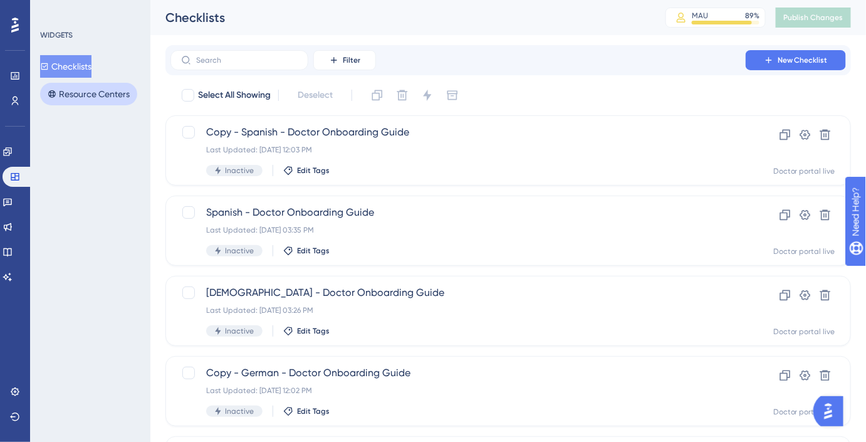
click at [63, 90] on button "Resource Centers" at bounding box center [88, 94] width 97 height 23
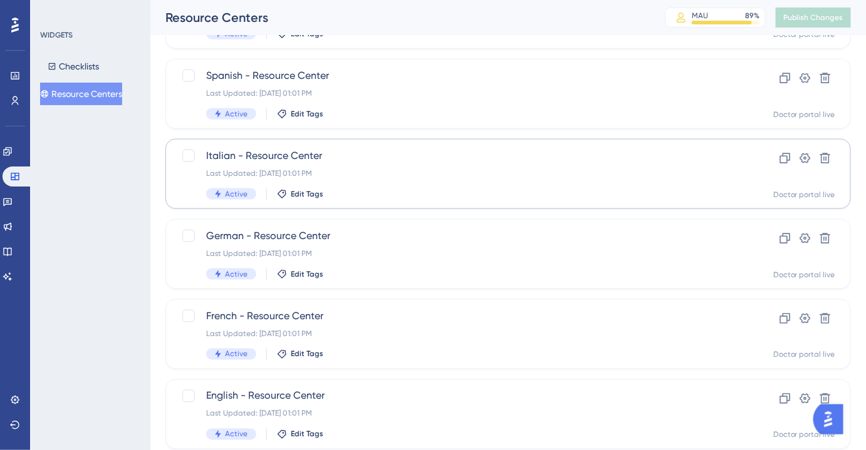
scroll to position [496, 0]
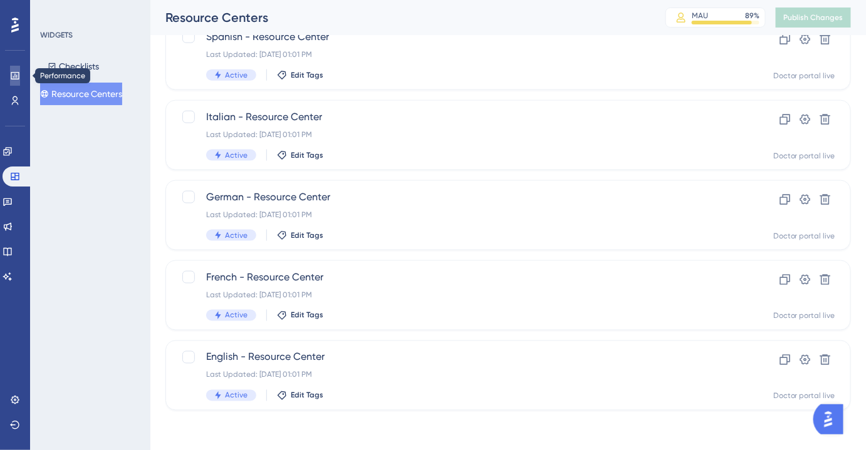
click at [20, 71] on link at bounding box center [15, 76] width 10 height 20
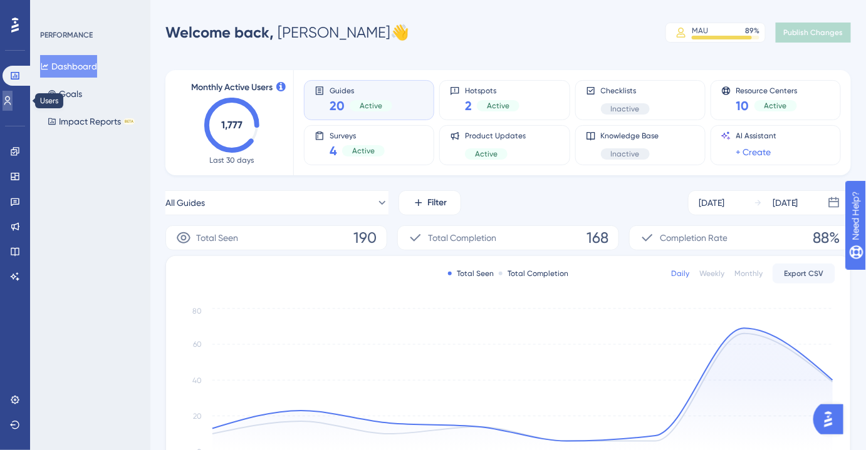
click at [6, 101] on link at bounding box center [8, 101] width 10 height 20
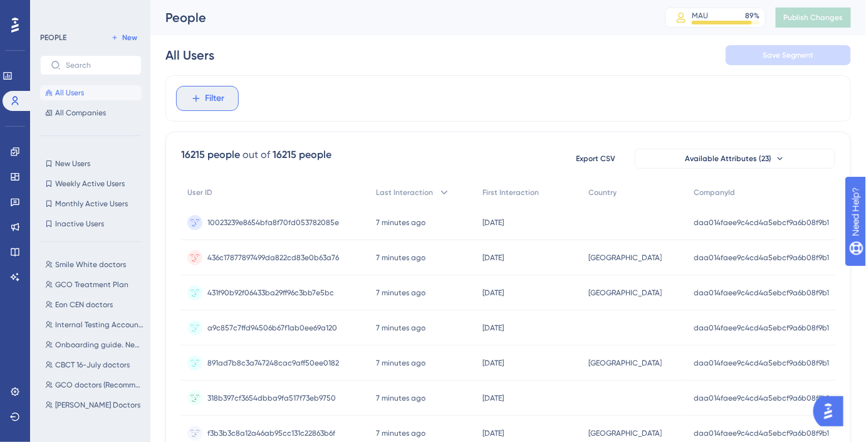
click at [231, 100] on button "Filter" at bounding box center [207, 98] width 63 height 25
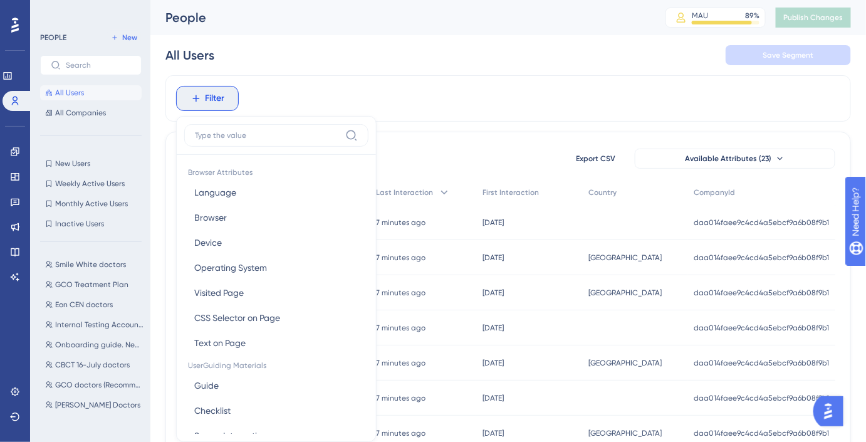
scroll to position [58, 0]
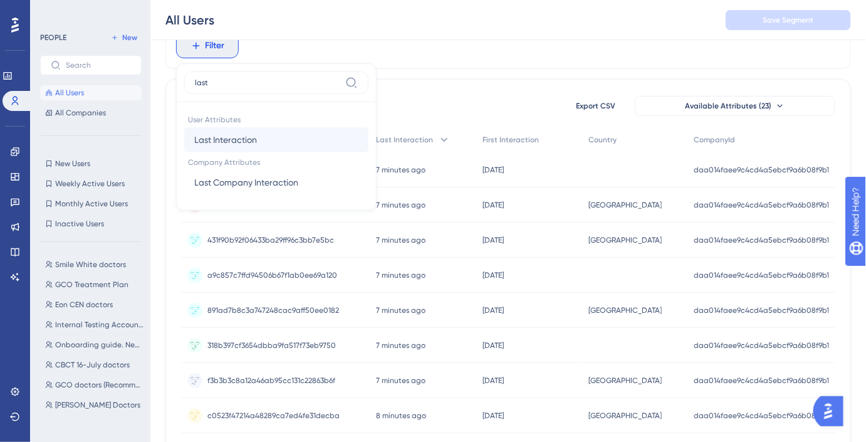
type input "last"
click at [257, 130] on button "Last Interaction Last Interaction" at bounding box center [276, 139] width 184 height 25
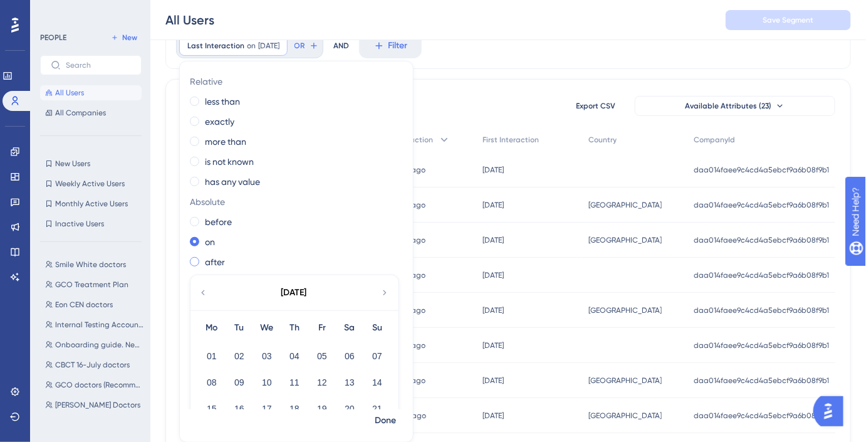
click at [215, 262] on label "after" at bounding box center [215, 261] width 20 height 15
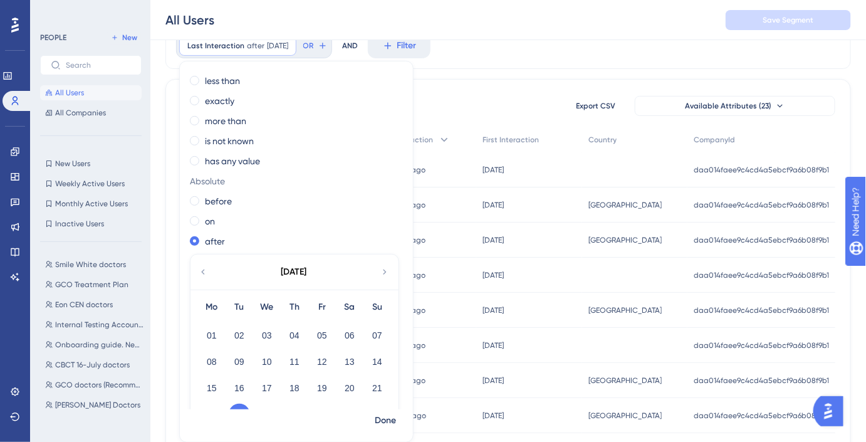
scroll to position [79, 0]
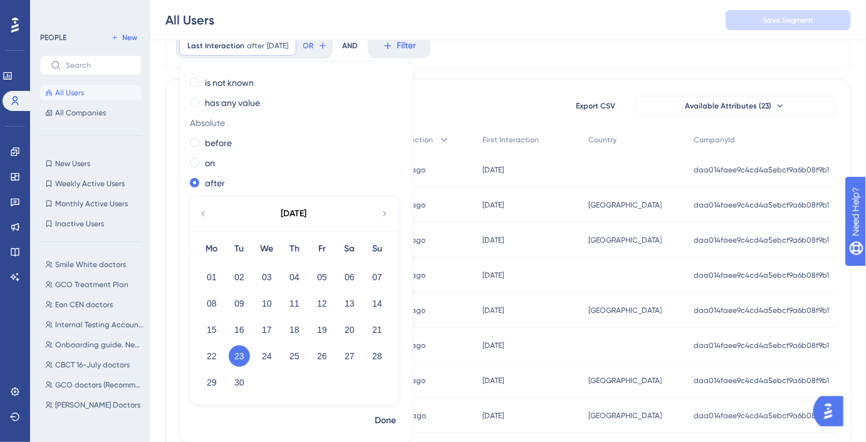
click at [199, 211] on icon at bounding box center [203, 213] width 10 height 11
click at [379, 379] on button "31" at bounding box center [376, 381] width 21 height 21
click at [396, 418] on button "Done" at bounding box center [385, 420] width 35 height 23
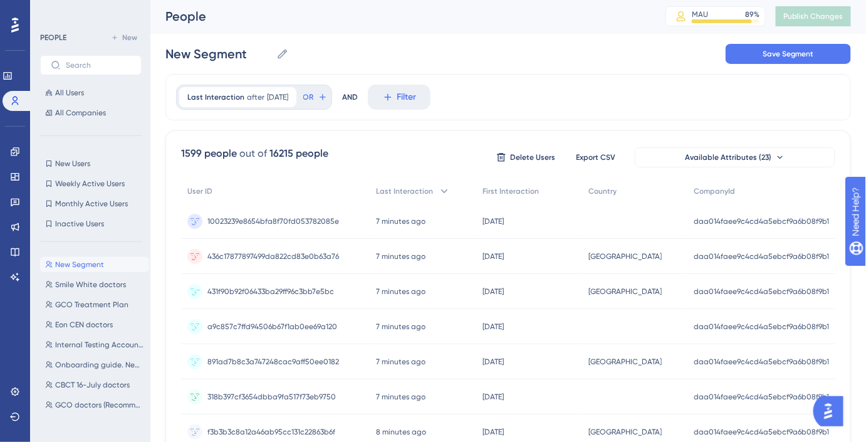
scroll to position [0, 0]
